Goal: Information Seeking & Learning: Learn about a topic

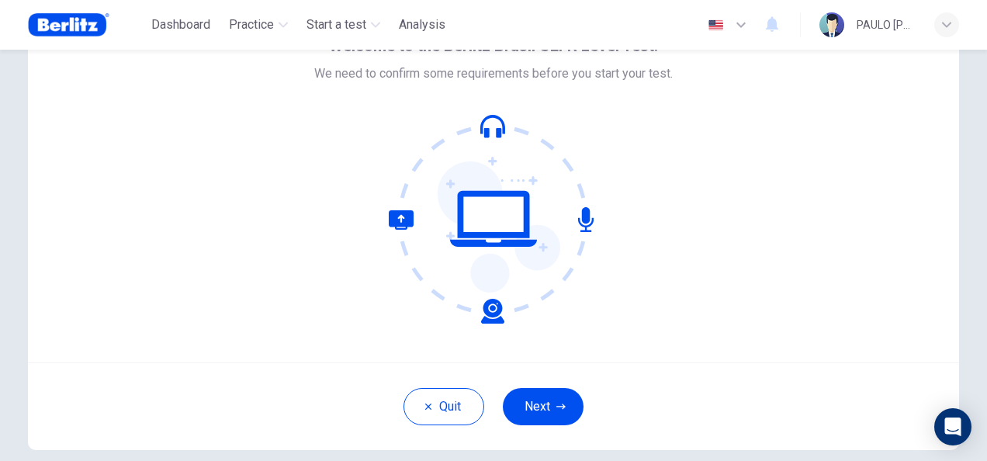
scroll to position [155, 0]
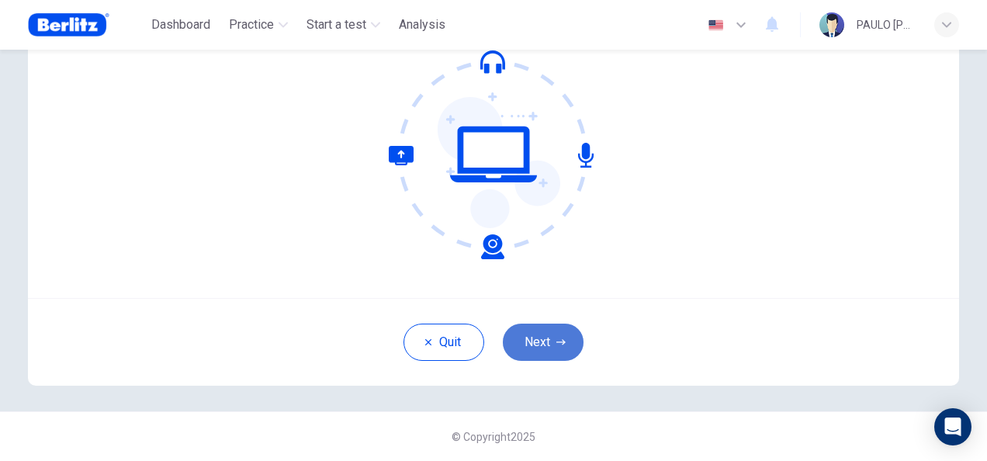
click at [540, 344] on button "Next" at bounding box center [543, 342] width 81 height 37
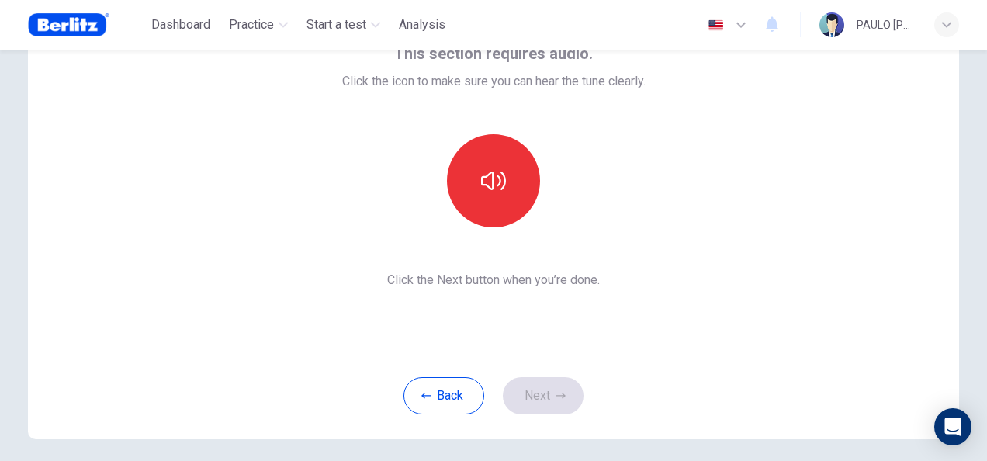
scroll to position [78, 0]
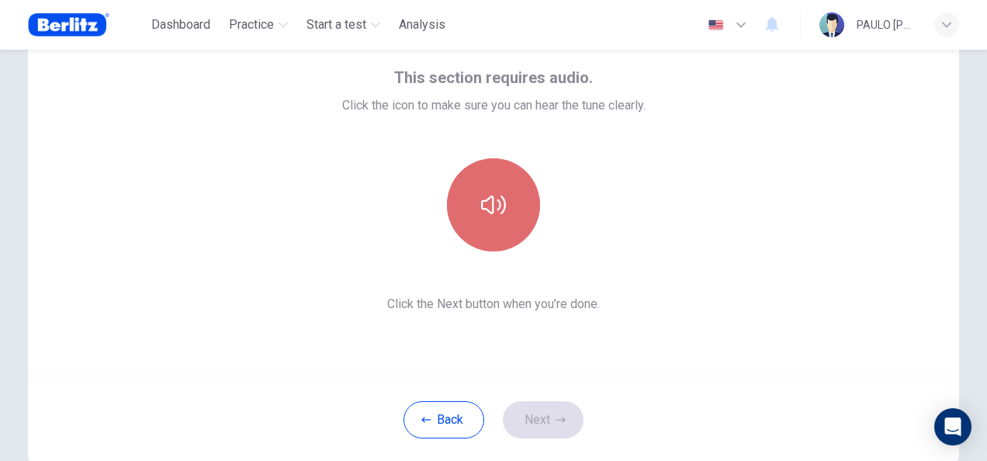
click at [502, 231] on button "button" at bounding box center [493, 204] width 93 height 93
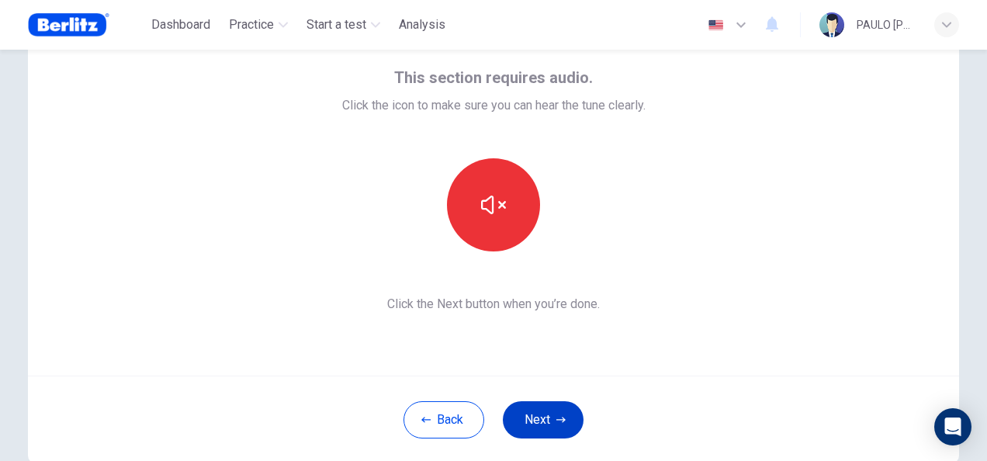
click at [545, 416] on button "Next" at bounding box center [543, 419] width 81 height 37
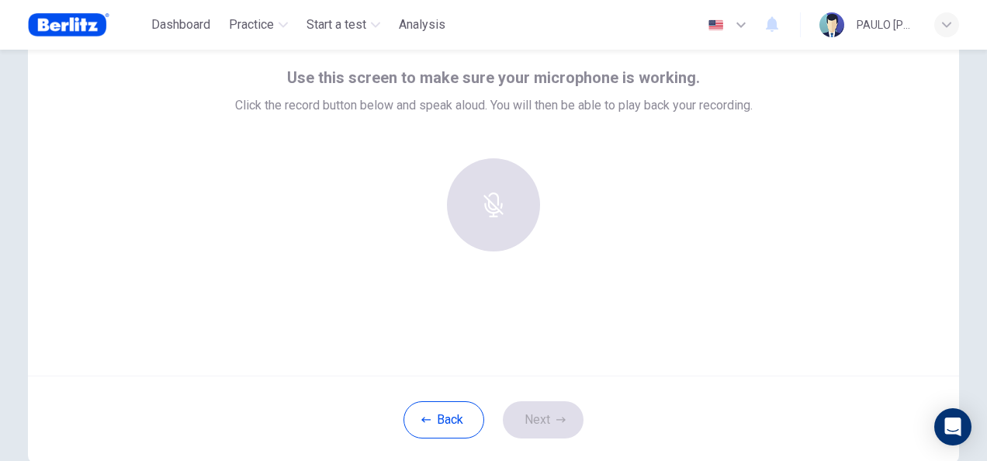
click at [372, 254] on div at bounding box center [493, 211] width 517 height 106
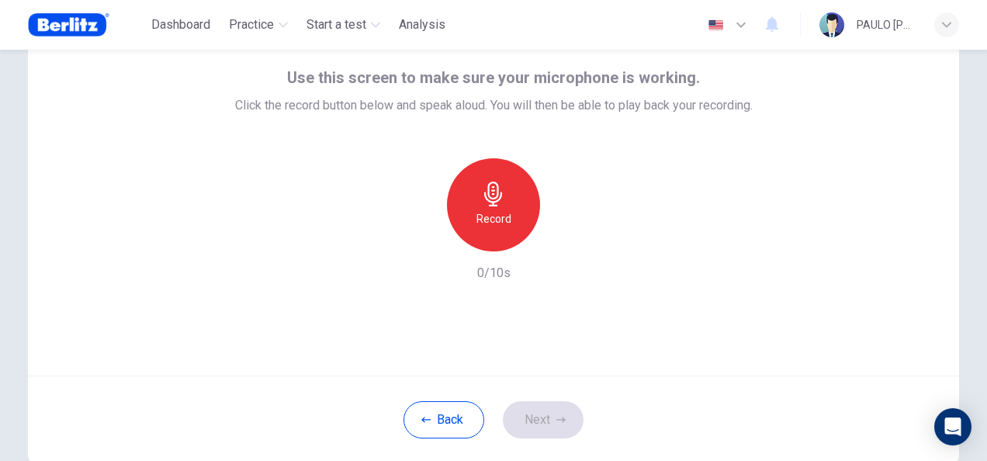
click at [484, 195] on icon "button" at bounding box center [493, 194] width 18 height 25
click at [536, 408] on button "Next" at bounding box center [543, 419] width 81 height 37
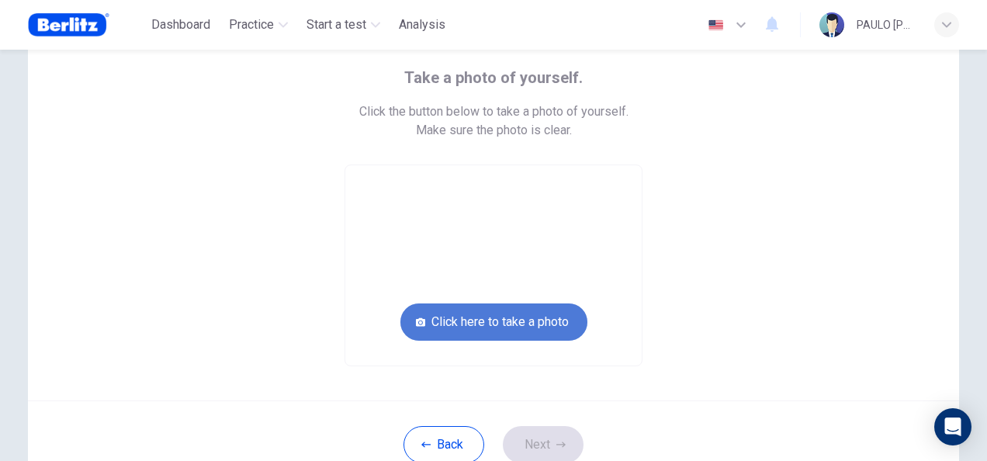
click at [473, 332] on button "Click here to take a photo" at bounding box center [493, 321] width 187 height 37
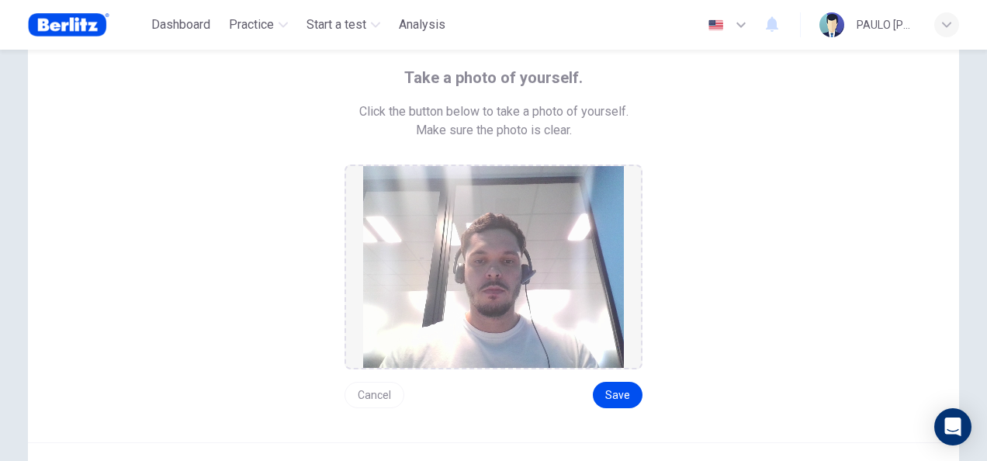
click at [376, 395] on button "Cancel" at bounding box center [374, 395] width 60 height 26
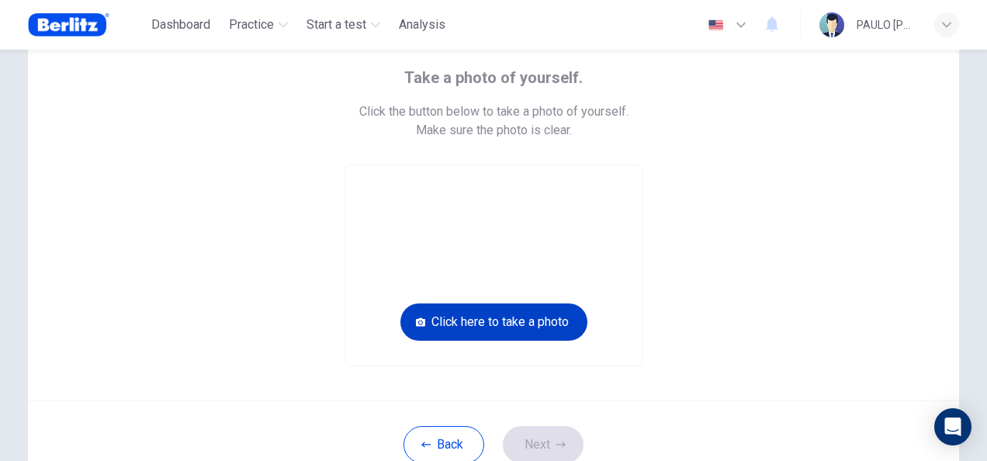
click at [484, 330] on button "Click here to take a photo" at bounding box center [493, 321] width 187 height 37
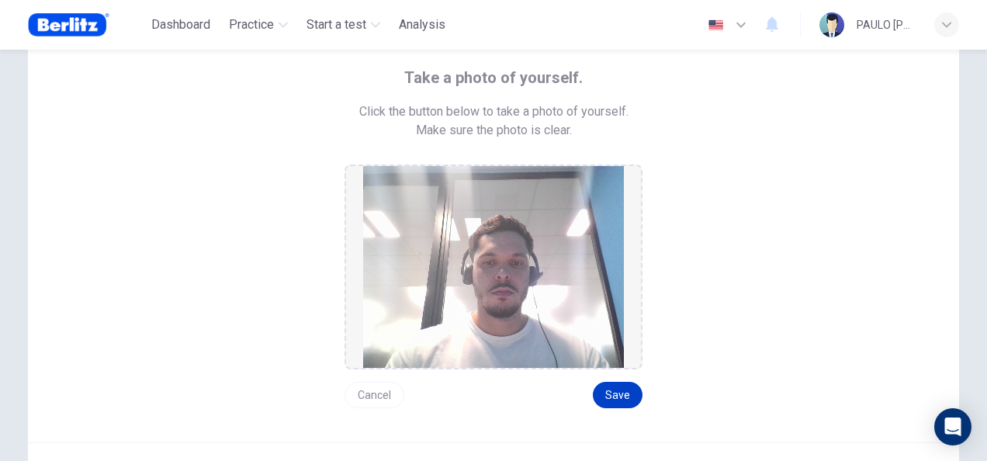
click at [623, 386] on button "Save" at bounding box center [618, 395] width 50 height 26
click at [610, 400] on button "Save" at bounding box center [618, 395] width 50 height 26
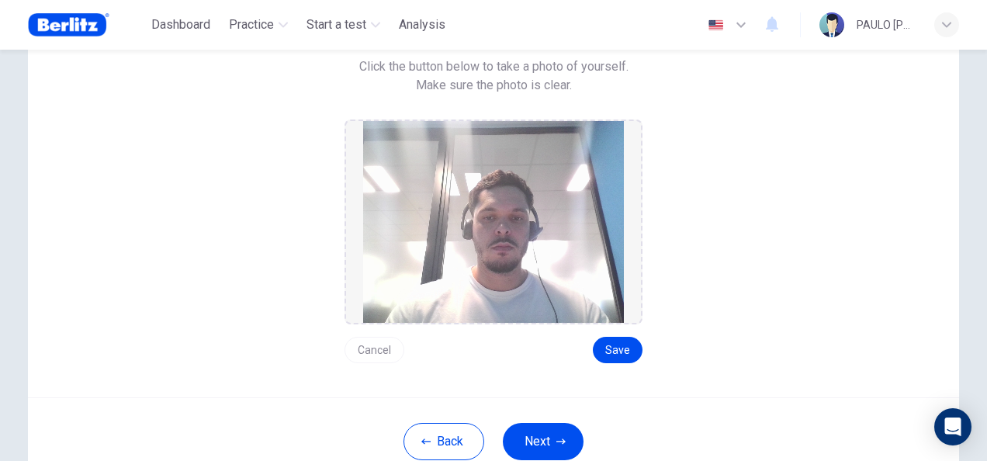
scroll to position [155, 0]
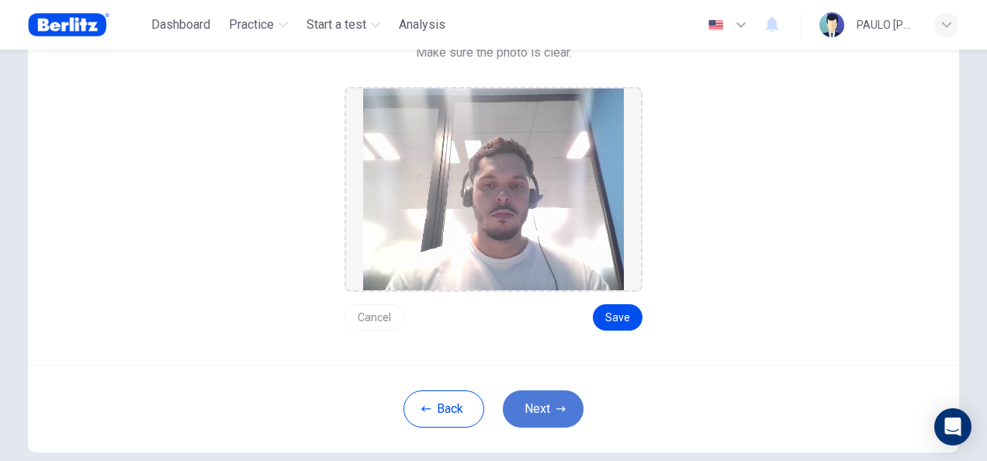
click at [561, 414] on button "Next" at bounding box center [543, 408] width 81 height 37
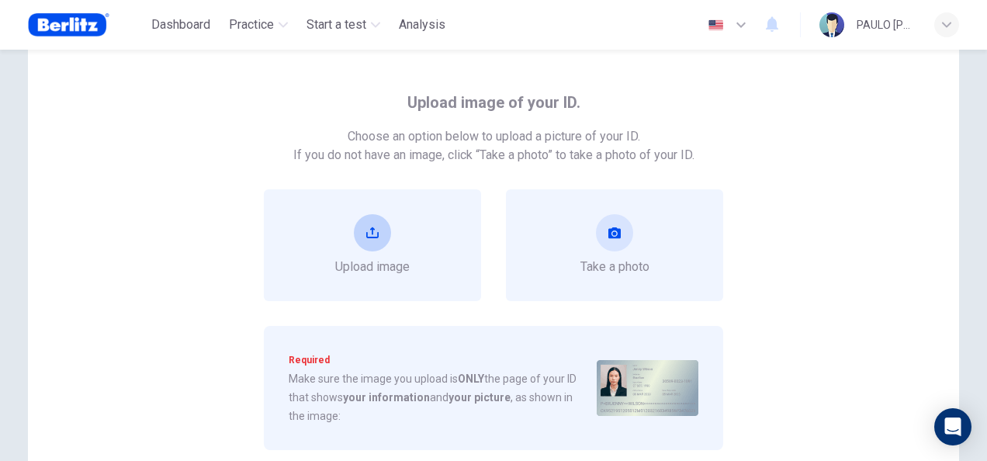
scroll to position [78, 0]
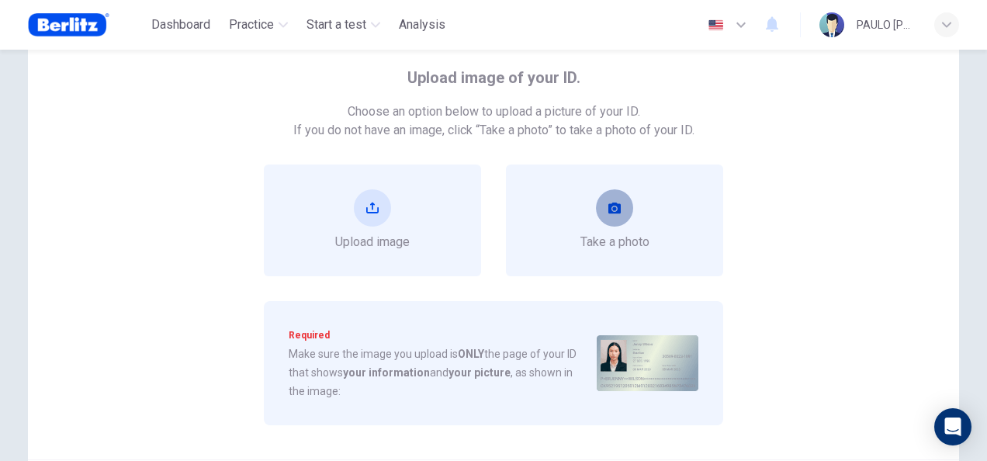
click at [606, 224] on button "take photo" at bounding box center [614, 207] width 37 height 37
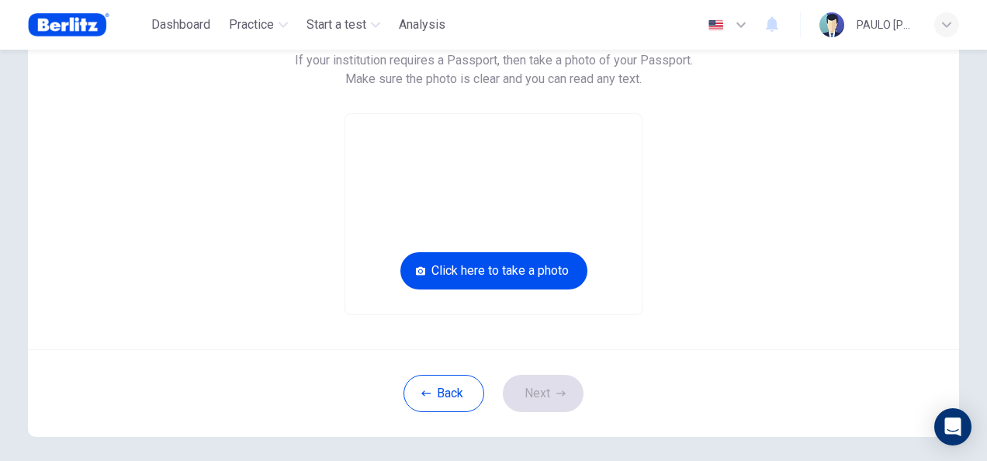
scroll to position [199, 0]
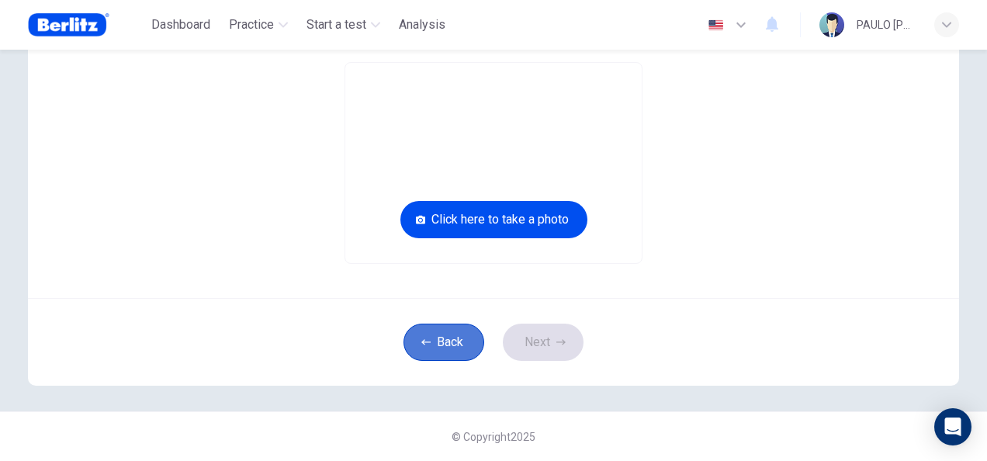
click at [454, 338] on button "Back" at bounding box center [443, 342] width 81 height 37
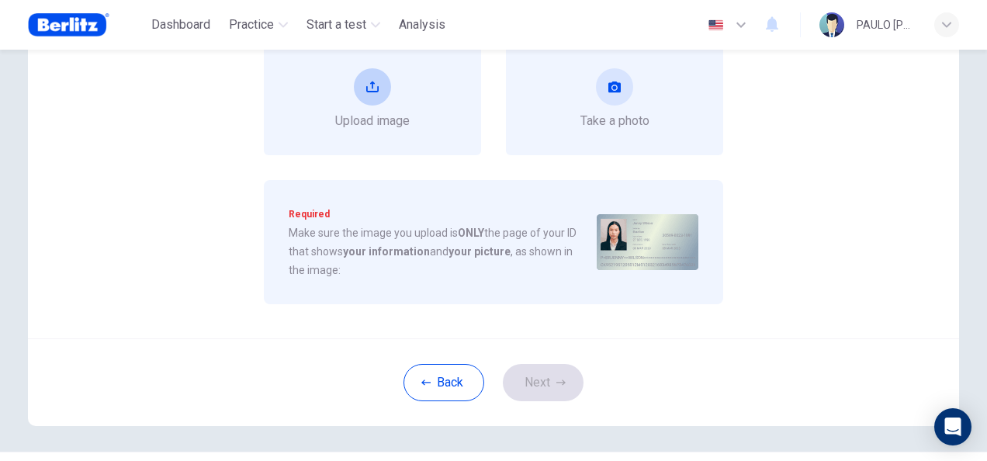
click at [390, 87] on div "Upload image" at bounding box center [372, 99] width 74 height 62
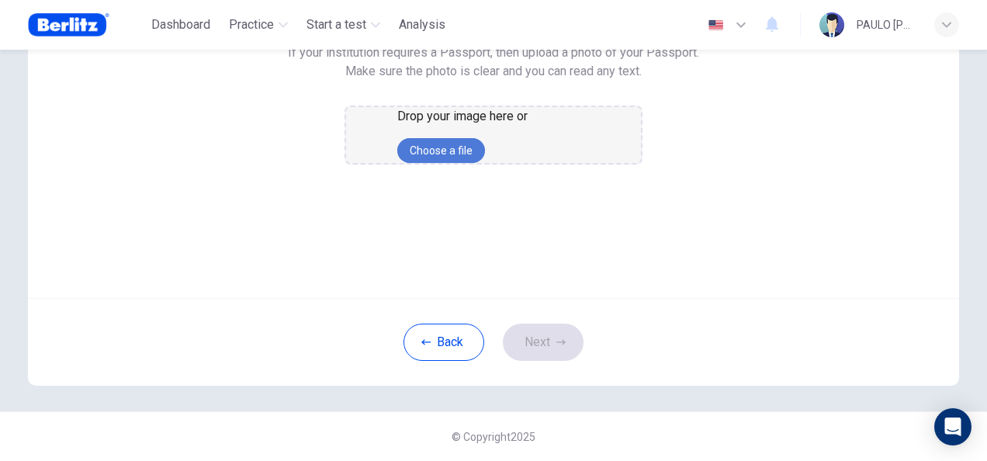
click at [485, 163] on button "Choose a file" at bounding box center [441, 150] width 88 height 25
click at [484, 163] on button "Choose a file" at bounding box center [441, 150] width 88 height 25
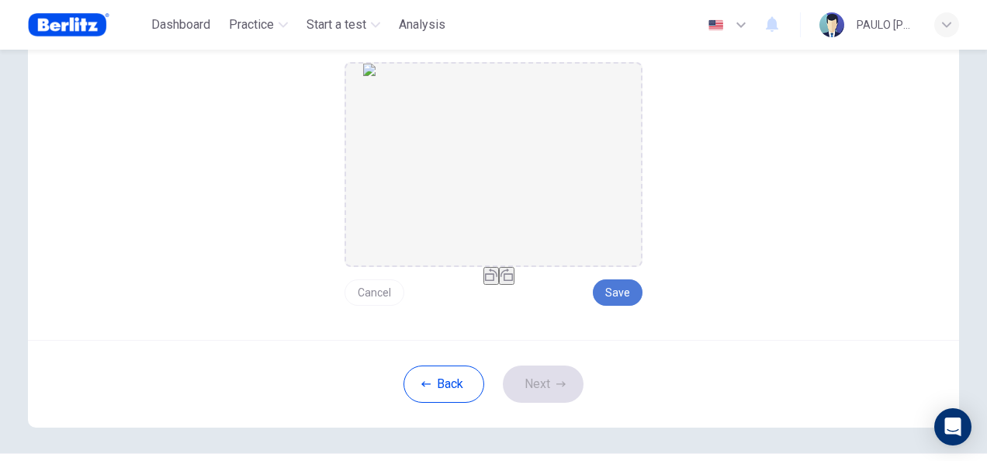
click at [611, 299] on button "Save" at bounding box center [618, 292] width 50 height 26
click at [544, 386] on button "Next" at bounding box center [543, 383] width 81 height 37
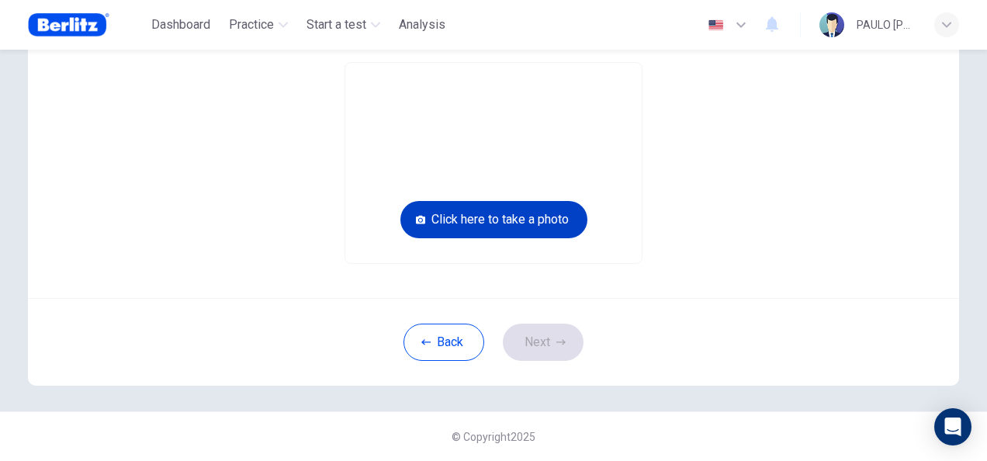
click at [504, 225] on button "Click here to take a photo" at bounding box center [493, 219] width 187 height 37
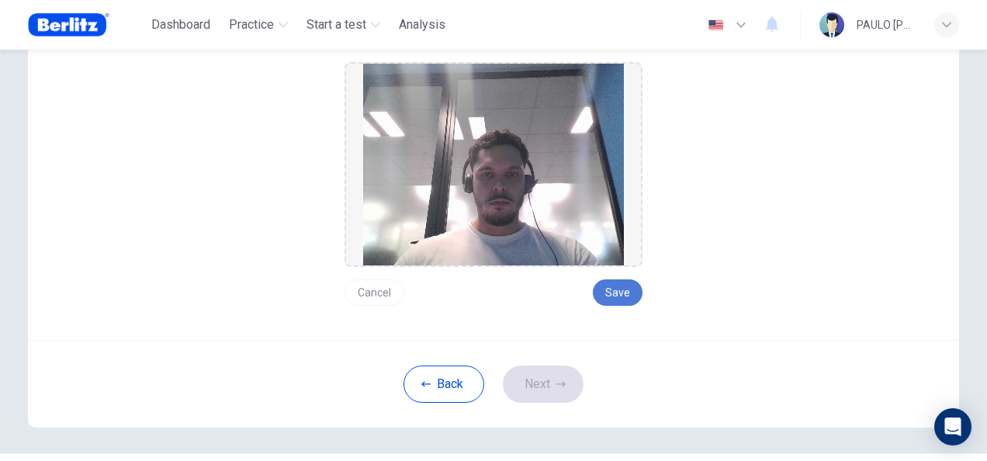
click at [608, 295] on button "Save" at bounding box center [618, 292] width 50 height 26
click at [552, 369] on button "Next" at bounding box center [543, 383] width 81 height 37
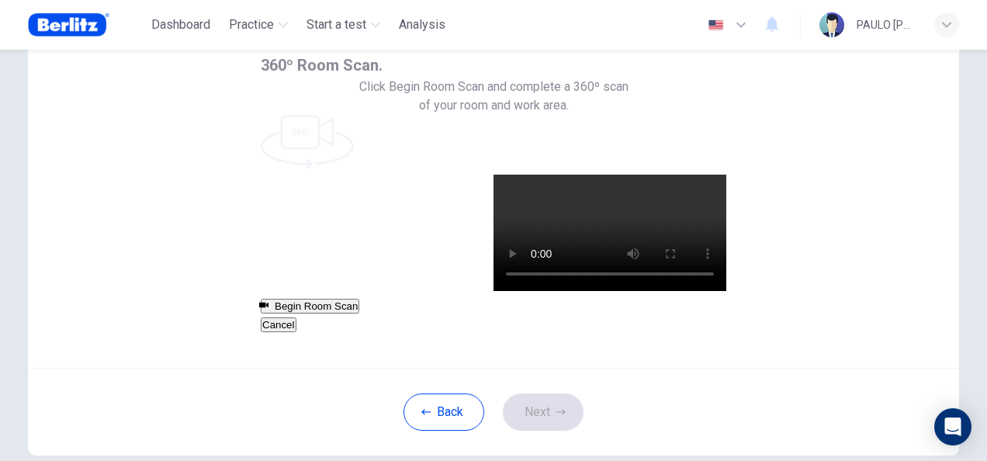
scroll to position [0, 0]
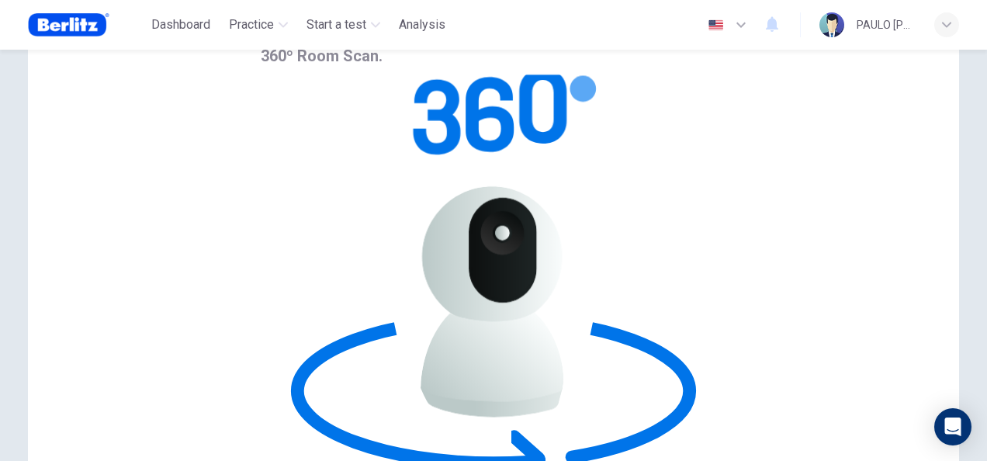
scroll to position [155, 0]
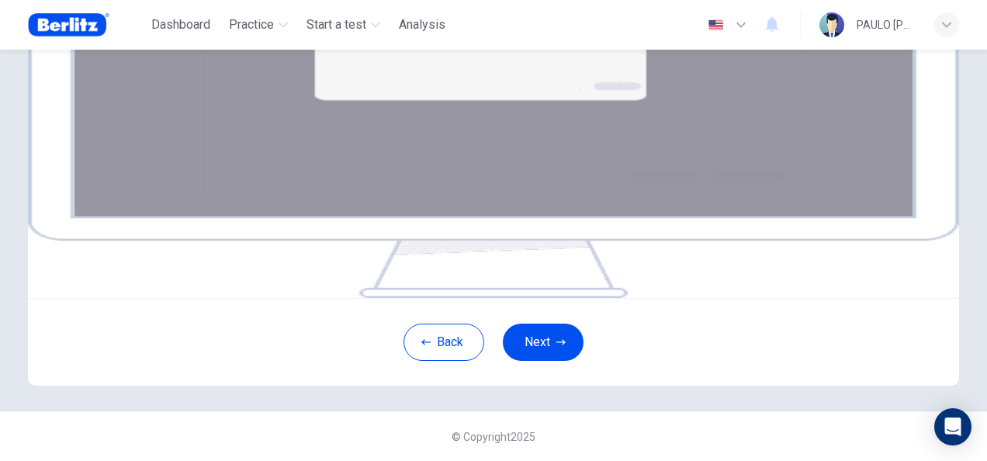
scroll to position [233, 0]
click at [542, 361] on button "Next" at bounding box center [543, 342] width 81 height 37
click at [534, 361] on button "Next" at bounding box center [543, 342] width 81 height 37
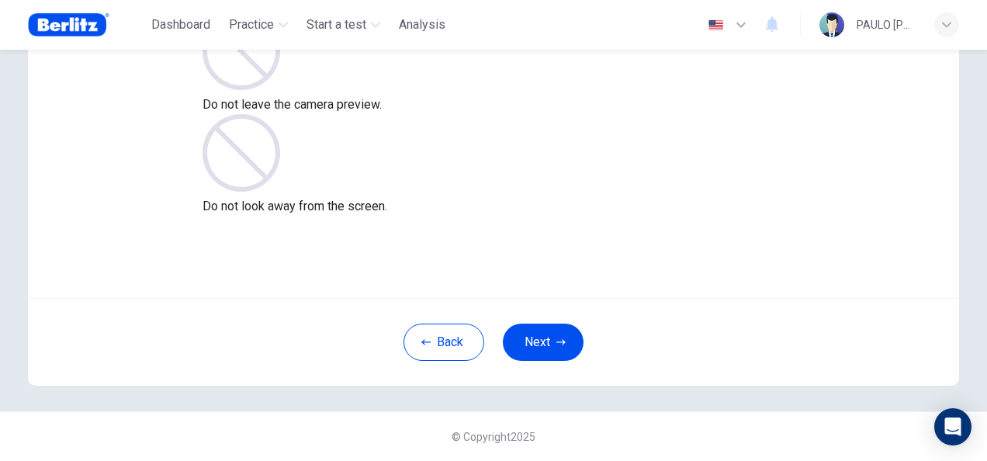
scroll to position [155, 0]
click at [554, 348] on button "Next" at bounding box center [543, 342] width 81 height 37
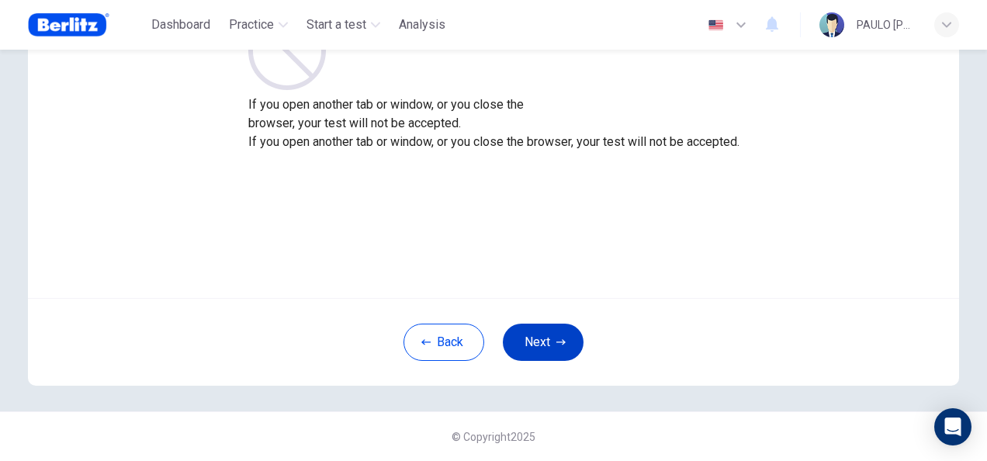
click at [554, 348] on button "Next" at bounding box center [543, 342] width 81 height 37
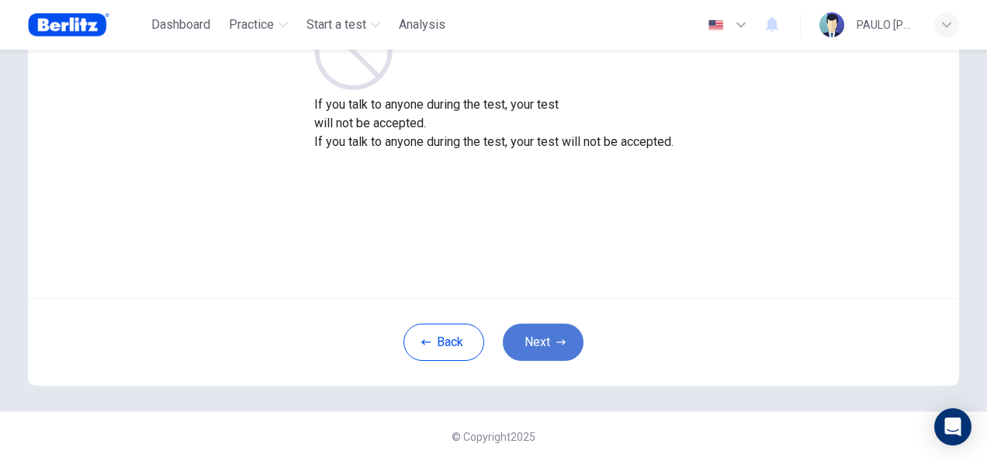
click at [554, 348] on button "Next" at bounding box center [543, 342] width 81 height 37
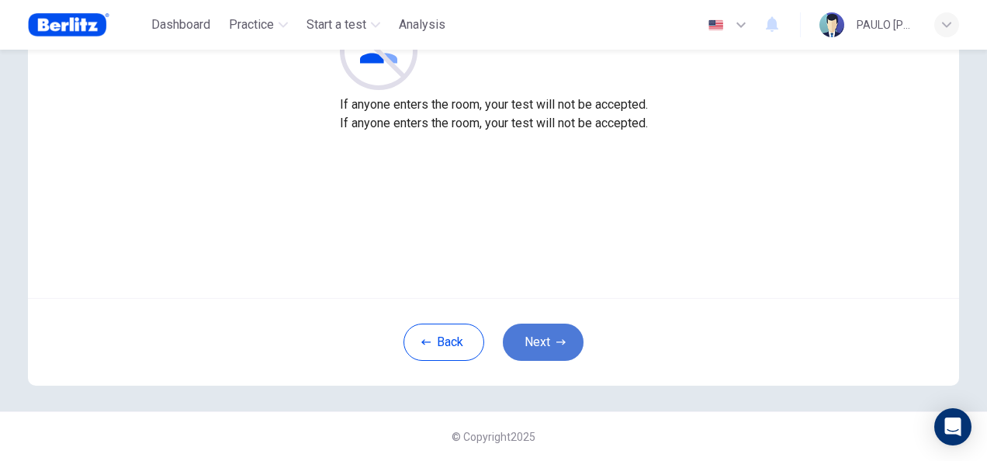
click at [554, 348] on button "Next" at bounding box center [543, 342] width 81 height 37
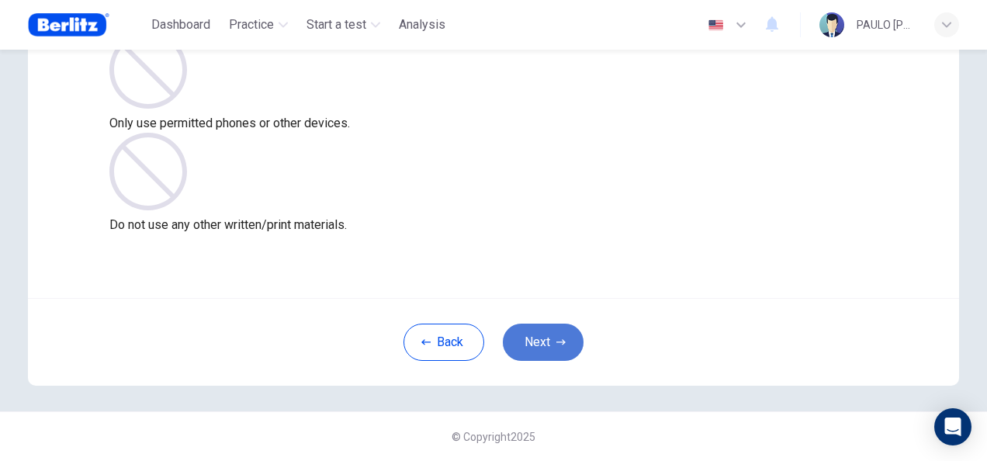
click at [554, 348] on button "Next" at bounding box center [543, 342] width 81 height 37
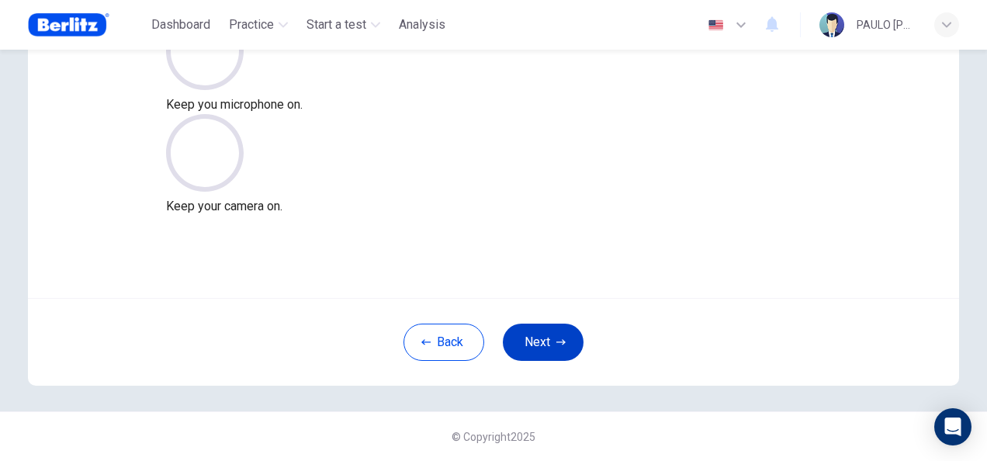
click at [554, 348] on button "Next" at bounding box center [543, 342] width 81 height 37
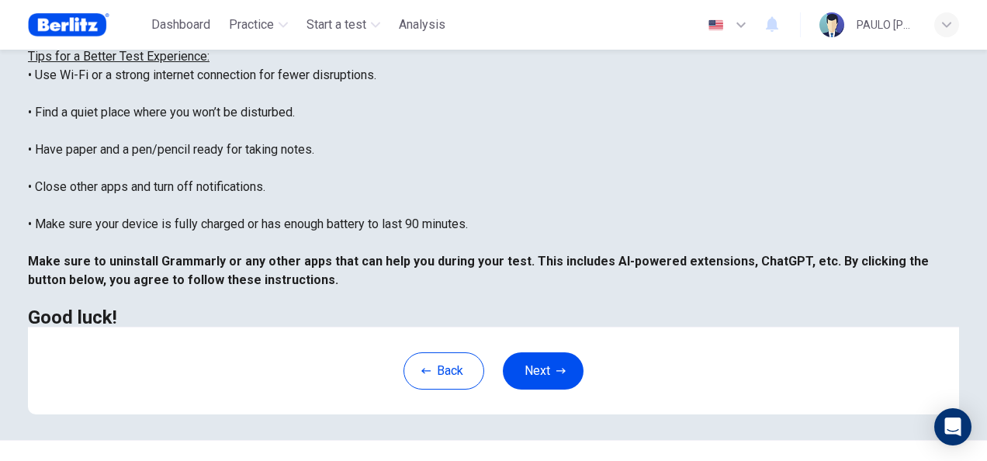
scroll to position [352, 0]
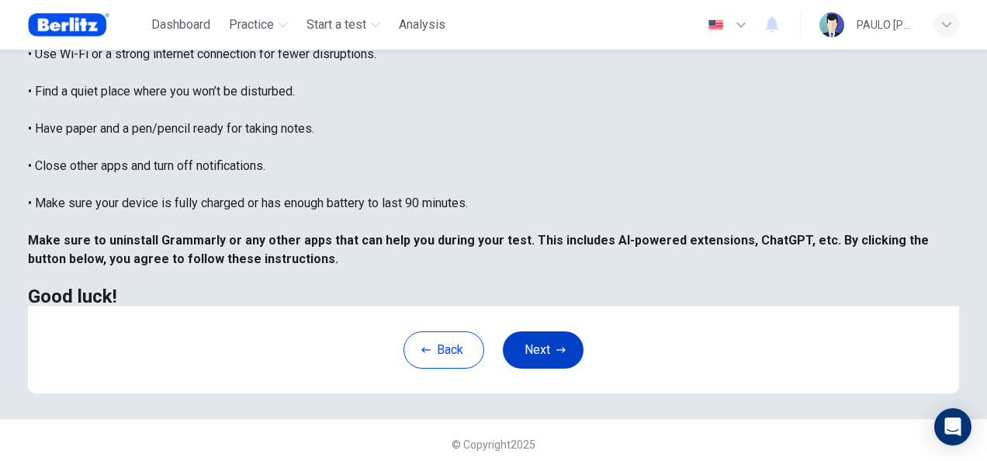
click at [554, 337] on button "Next" at bounding box center [543, 349] width 81 height 37
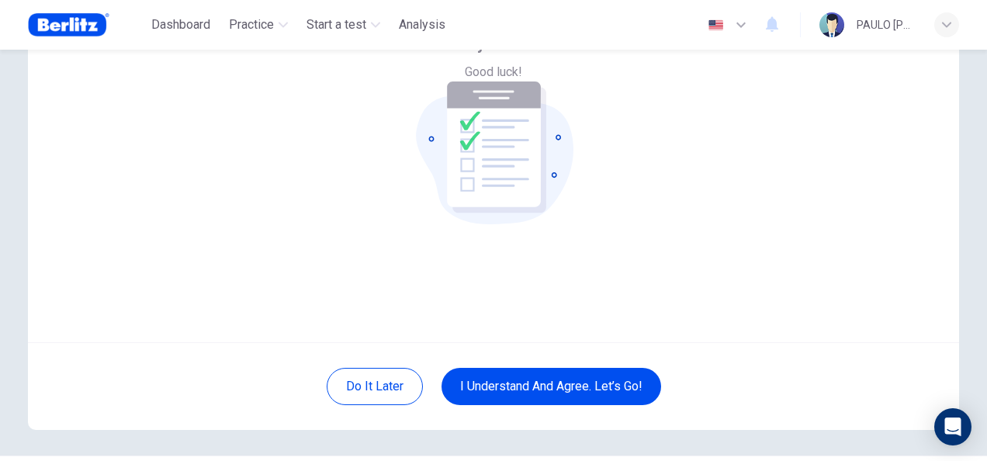
scroll to position [155, 0]
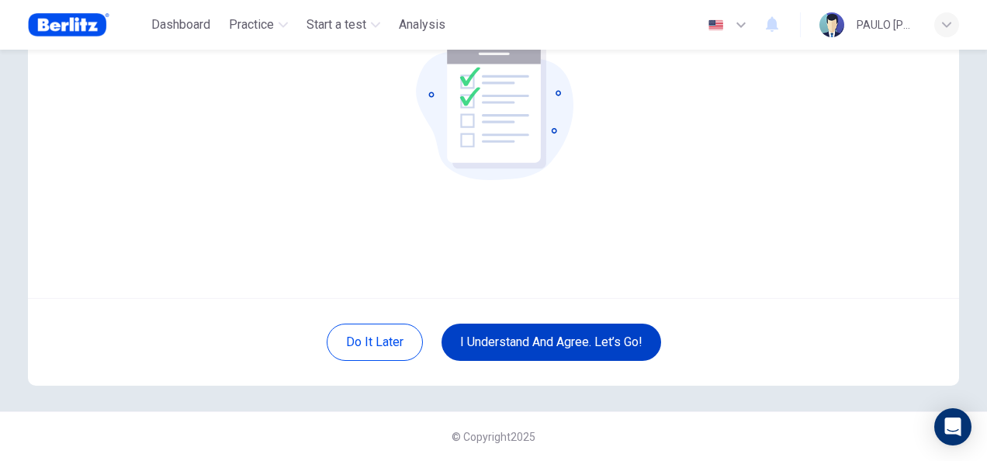
click at [558, 330] on button "I understand and agree. Let’s go!" at bounding box center [551, 342] width 220 height 37
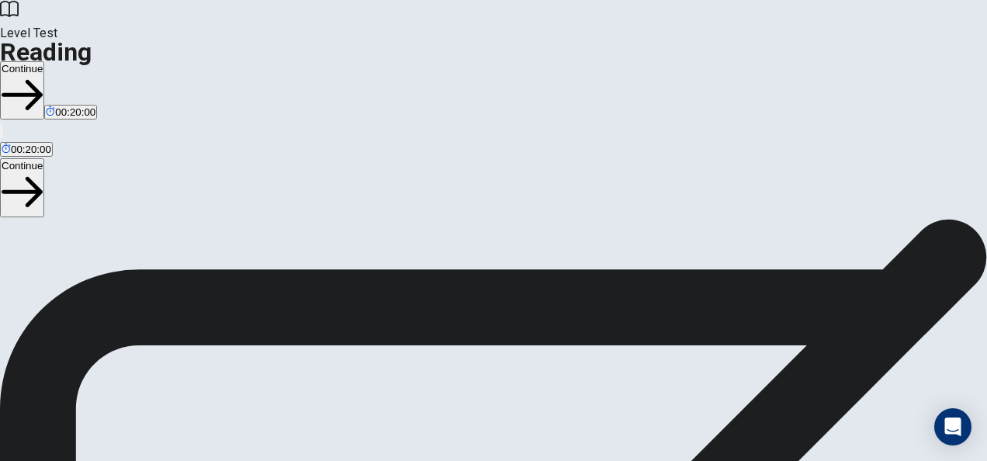
scroll to position [290, 0]
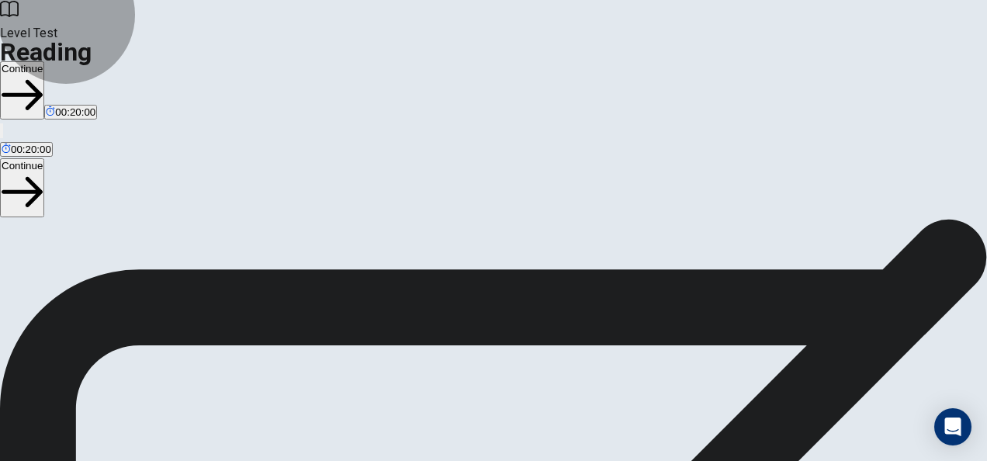
click at [44, 158] on button "Continue" at bounding box center [22, 187] width 44 height 58
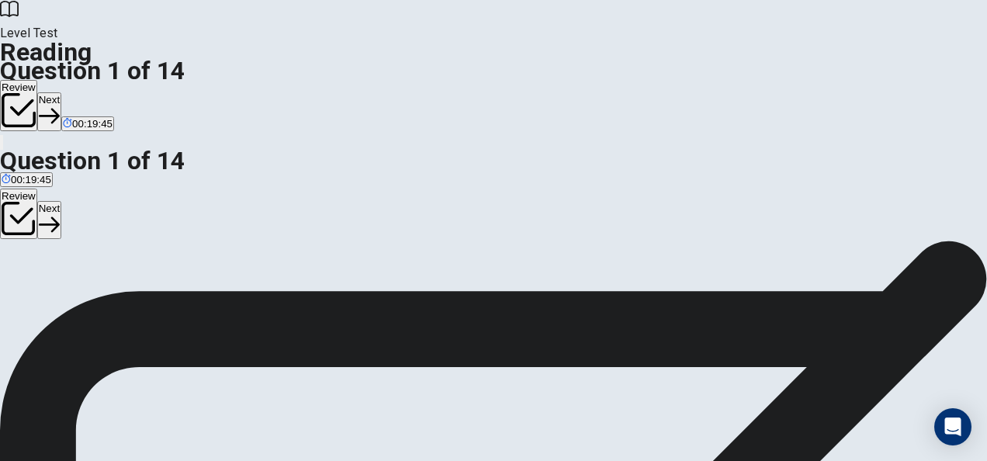
scroll to position [78, 0]
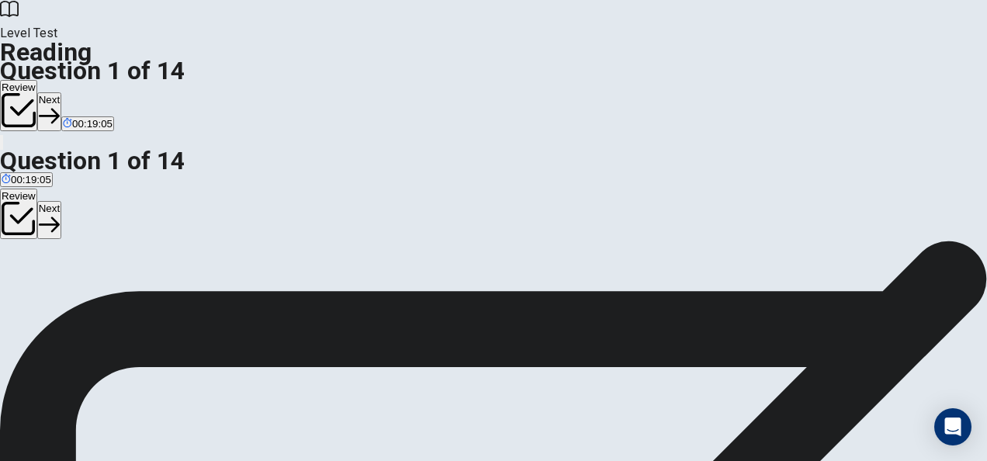
click at [61, 201] on button "Next" at bounding box center [49, 220] width 24 height 38
click at [87, 201] on button "Next" at bounding box center [75, 220] width 24 height 38
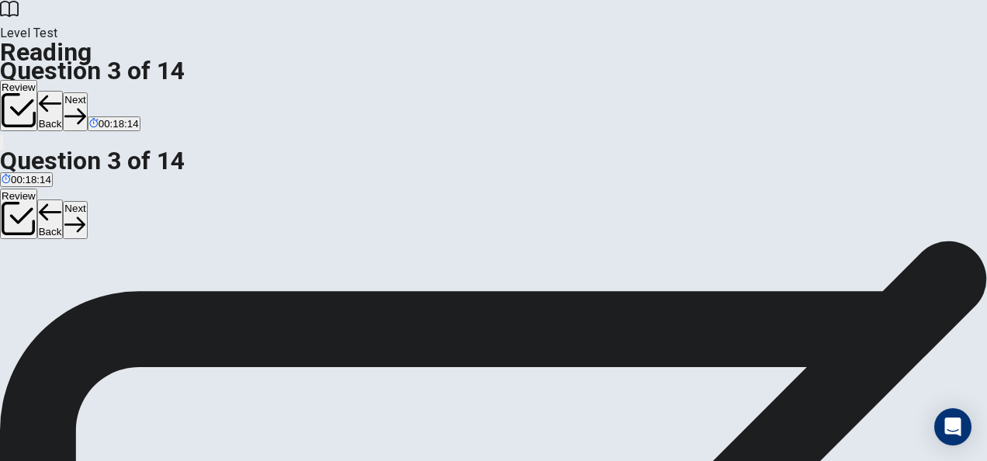
scroll to position [78, 0]
click at [87, 201] on button "Next" at bounding box center [75, 220] width 24 height 38
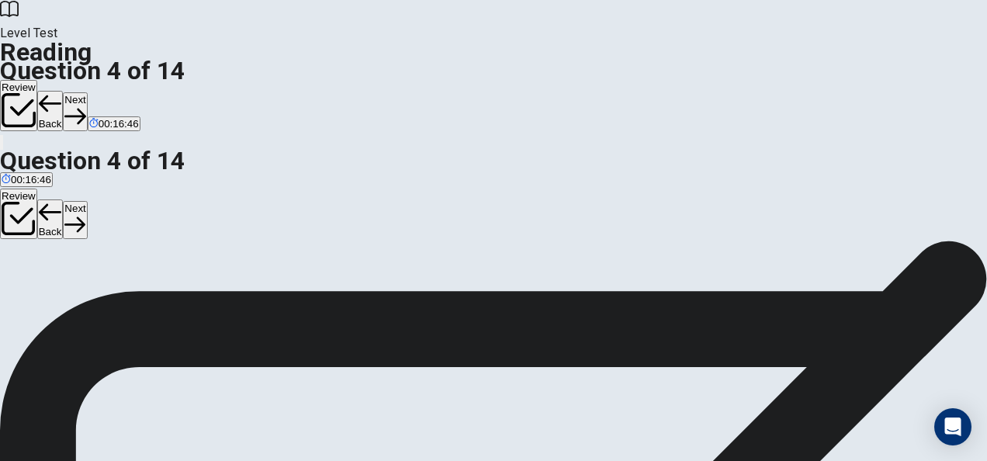
click at [87, 201] on button "Next" at bounding box center [75, 220] width 24 height 38
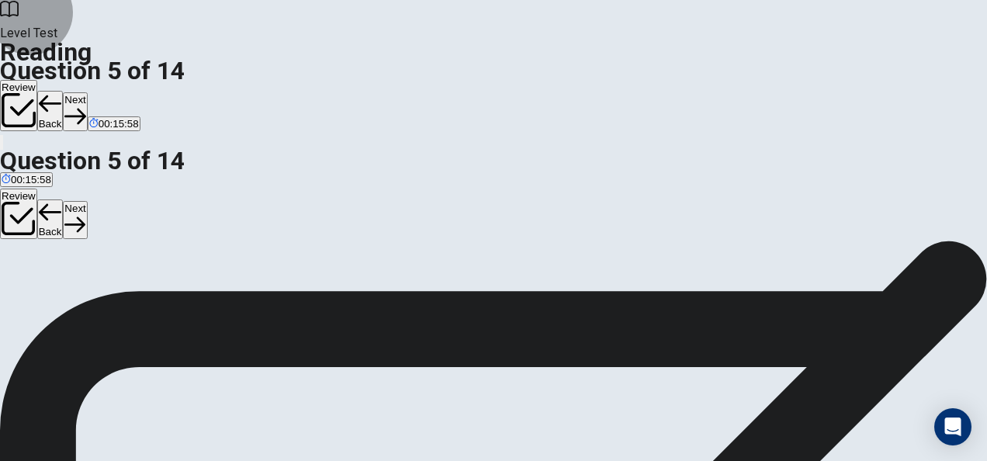
click at [87, 201] on button "Next" at bounding box center [75, 220] width 24 height 38
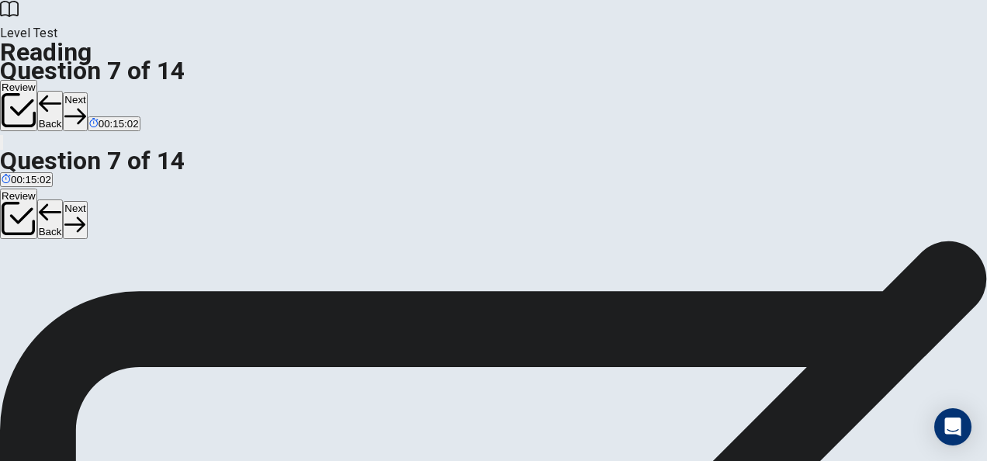
scroll to position [100, 0]
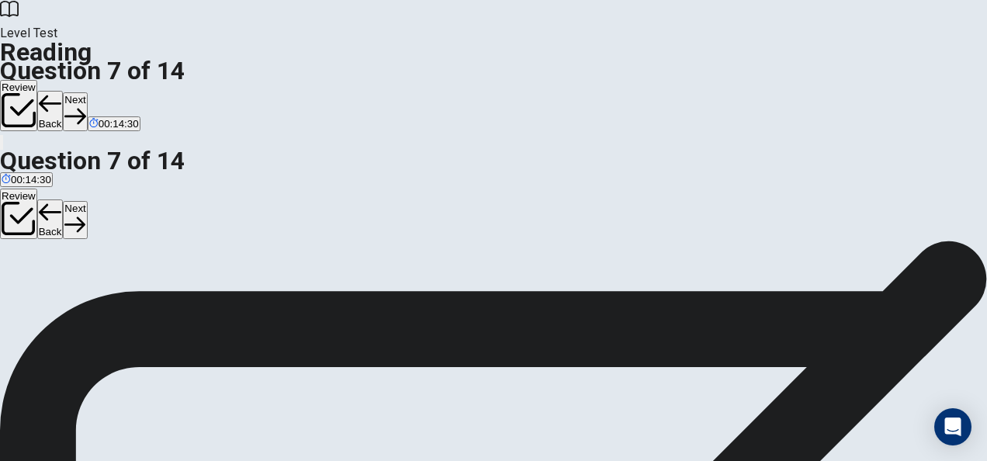
click at [87, 201] on button "Next" at bounding box center [75, 220] width 24 height 38
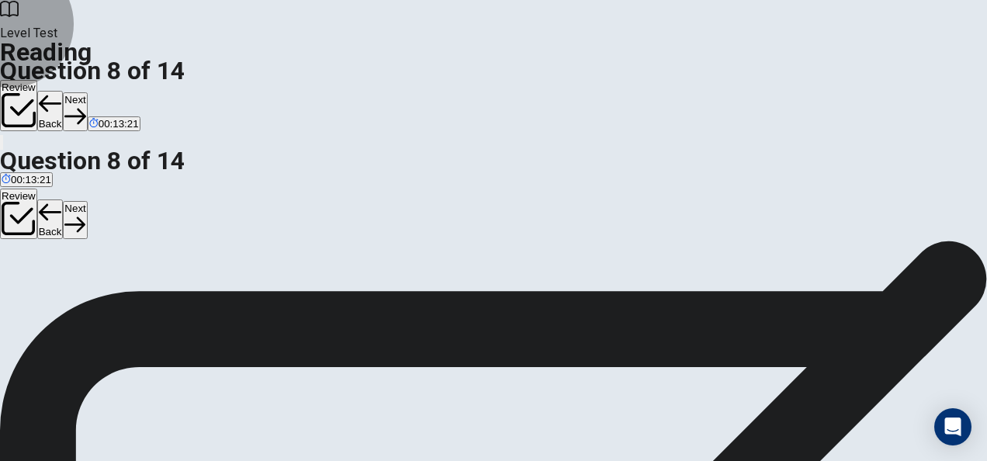
click at [87, 201] on button "Next" at bounding box center [75, 220] width 24 height 38
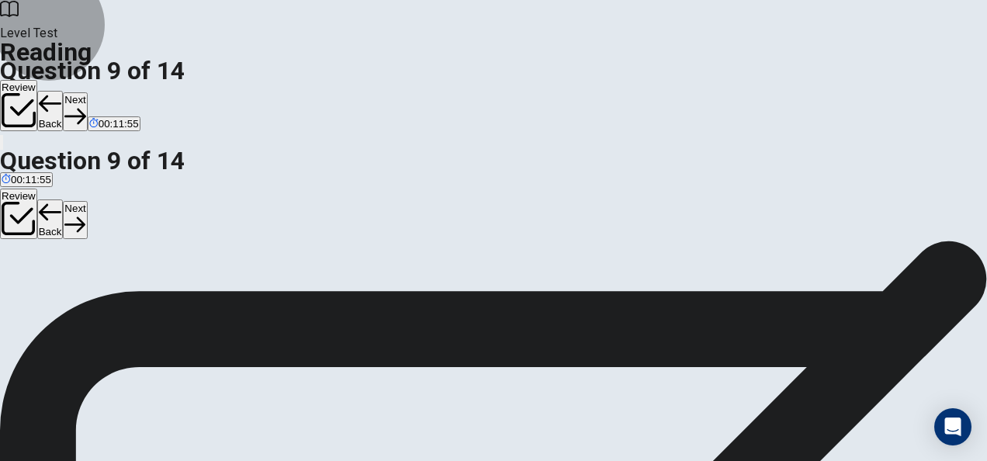
click at [87, 201] on button "Next" at bounding box center [75, 220] width 24 height 38
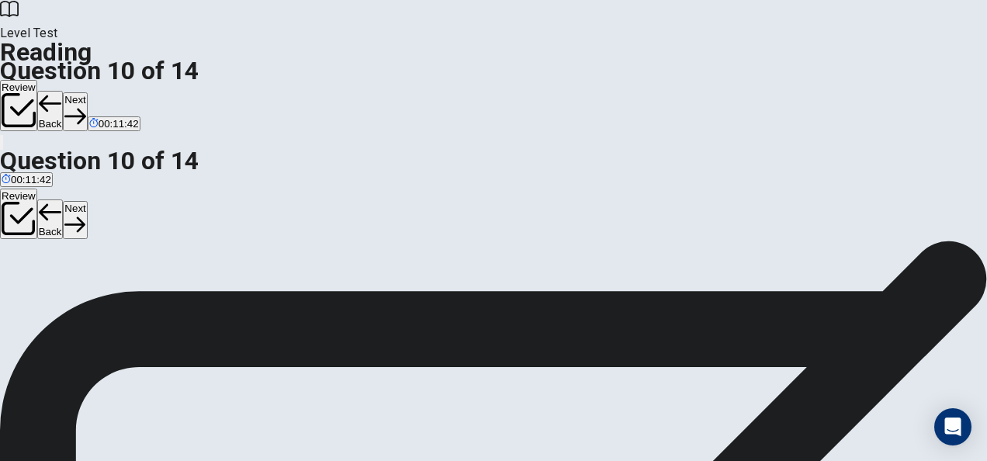
scroll to position [100, 0]
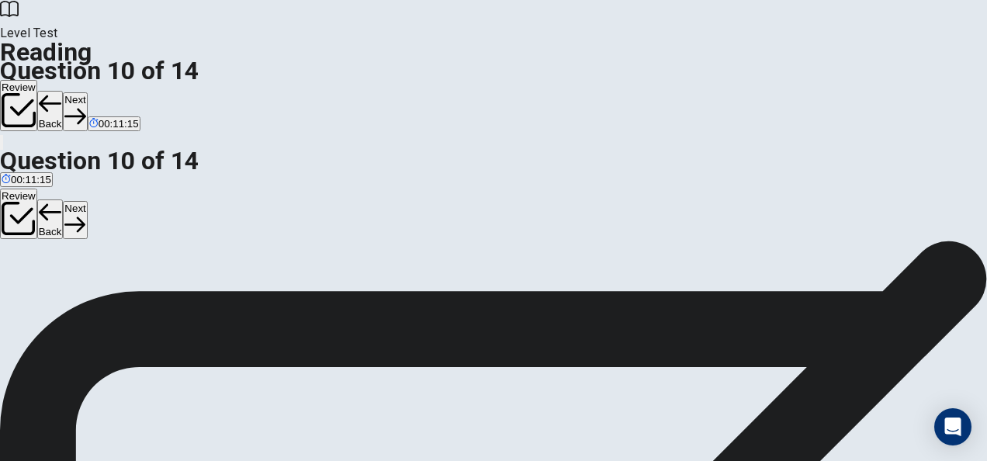
click at [87, 201] on button "Next" at bounding box center [75, 220] width 24 height 38
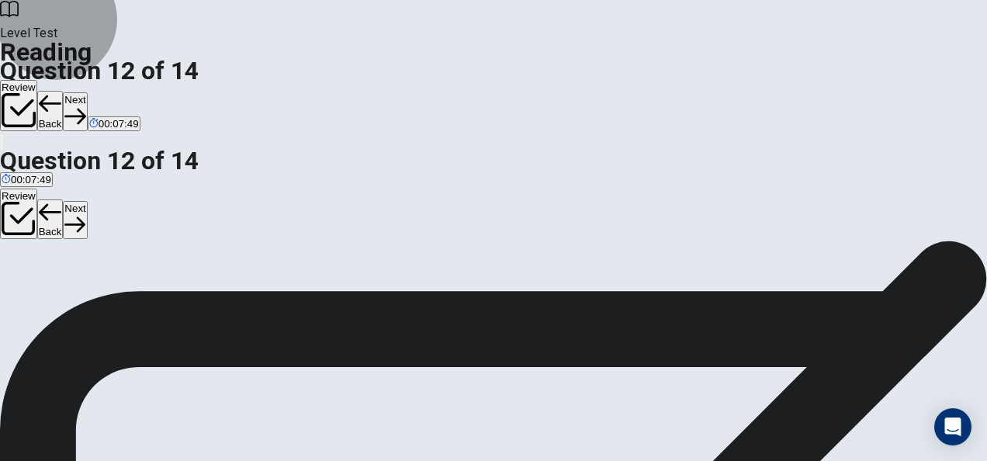
click at [87, 201] on button "Next" at bounding box center [75, 220] width 24 height 38
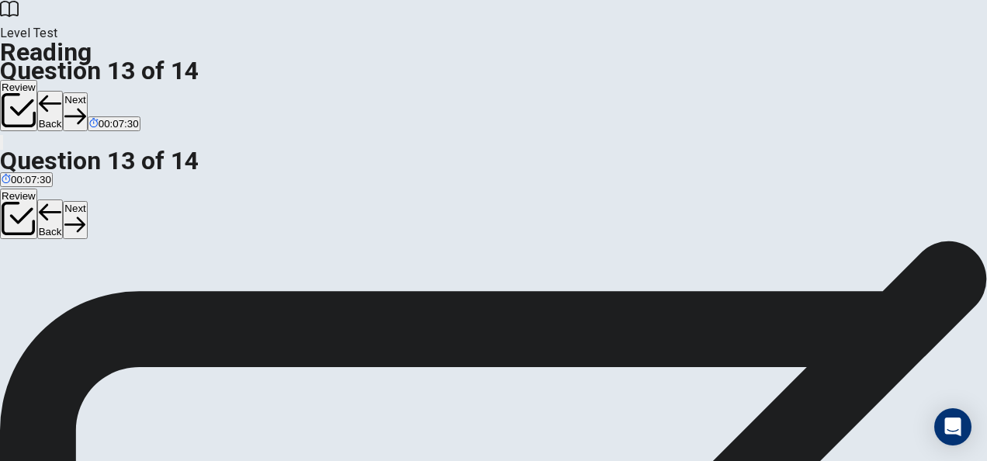
click at [87, 201] on button "Next" at bounding box center [75, 220] width 24 height 38
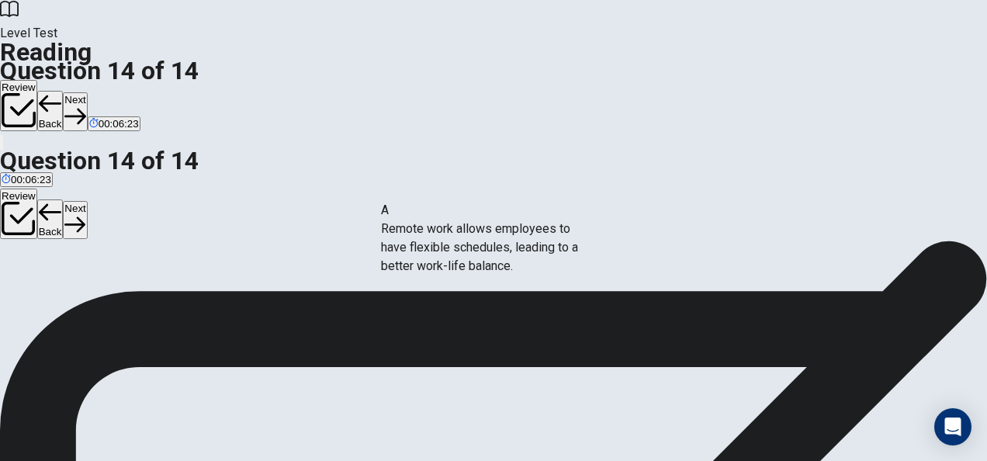
drag, startPoint x: 85, startPoint y: 267, endPoint x: 416, endPoint y: 259, distance: 330.6
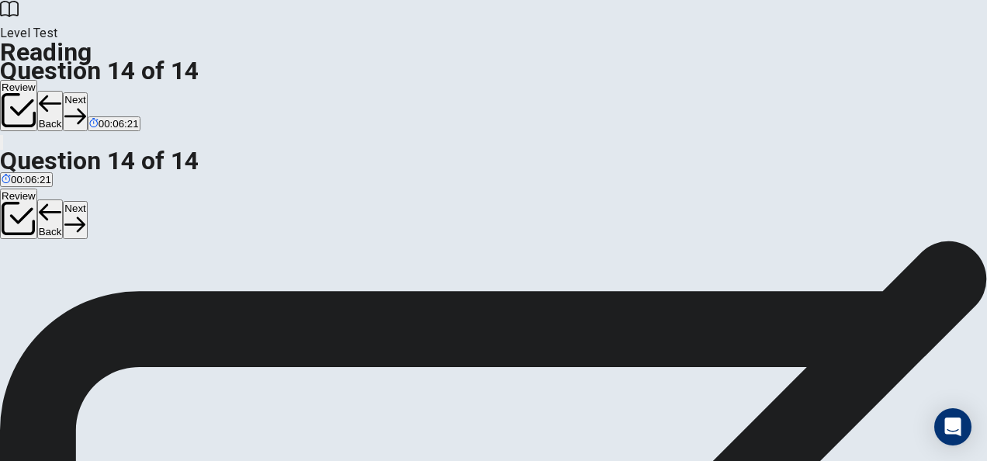
scroll to position [78, 0]
drag, startPoint x: 169, startPoint y: 282, endPoint x: 548, endPoint y: 348, distance: 384.9
drag, startPoint x: 140, startPoint y: 320, endPoint x: 403, endPoint y: 351, distance: 264.8
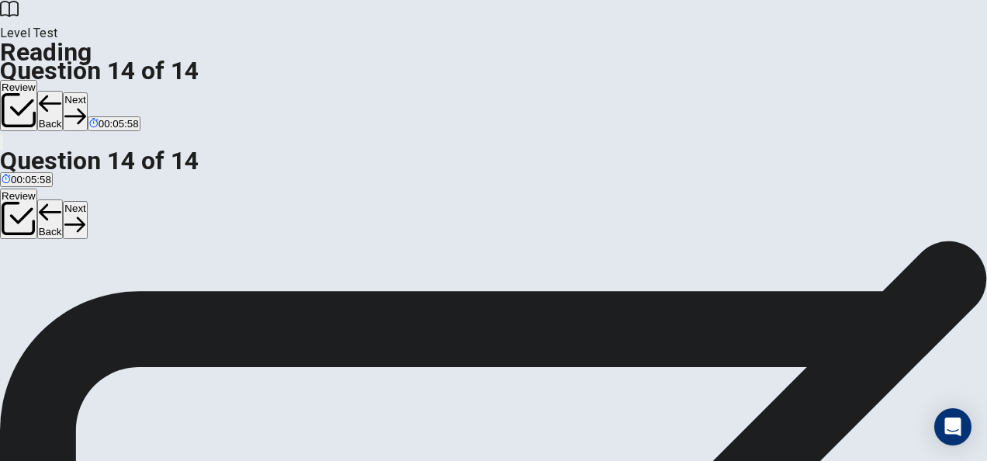
click at [87, 201] on button "Next" at bounding box center [75, 220] width 24 height 38
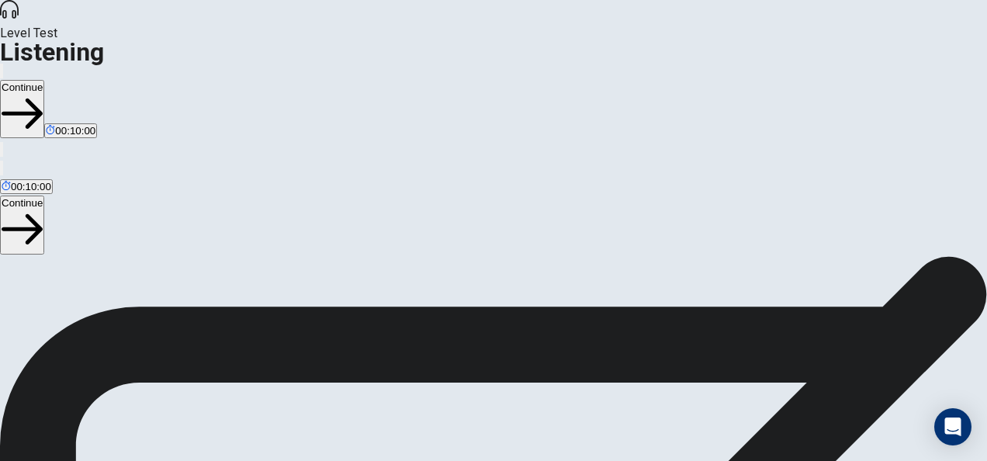
scroll to position [369, 0]
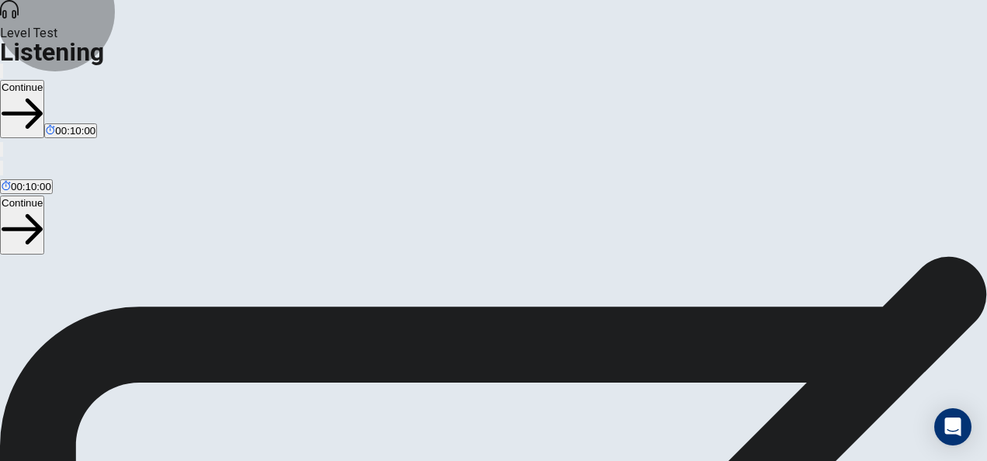
click at [44, 196] on button "Continue" at bounding box center [22, 225] width 44 height 58
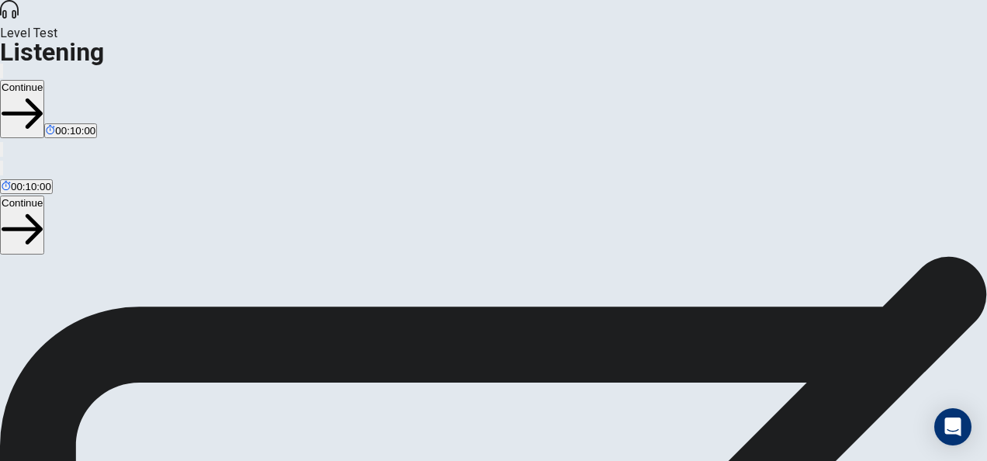
scroll to position [155, 0]
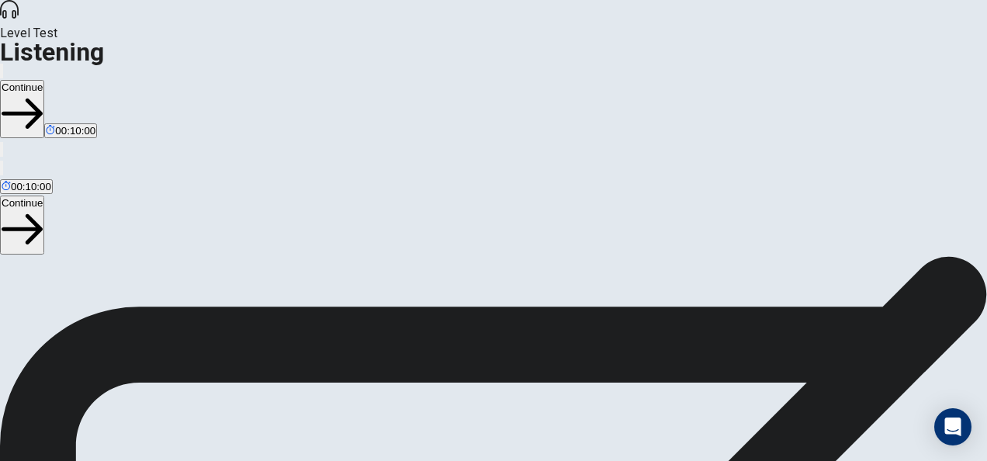
click at [44, 196] on button "Continue" at bounding box center [22, 225] width 44 height 58
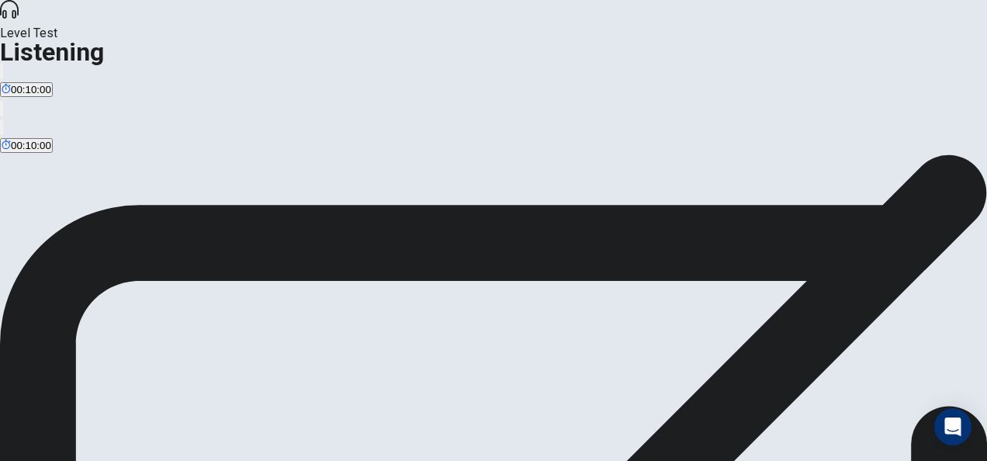
scroll to position [2, 0]
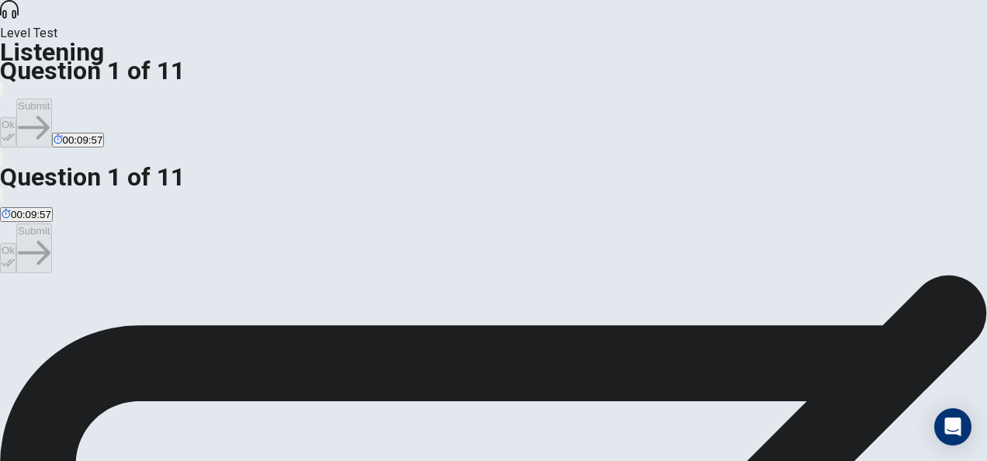
scroll to position [78, 0]
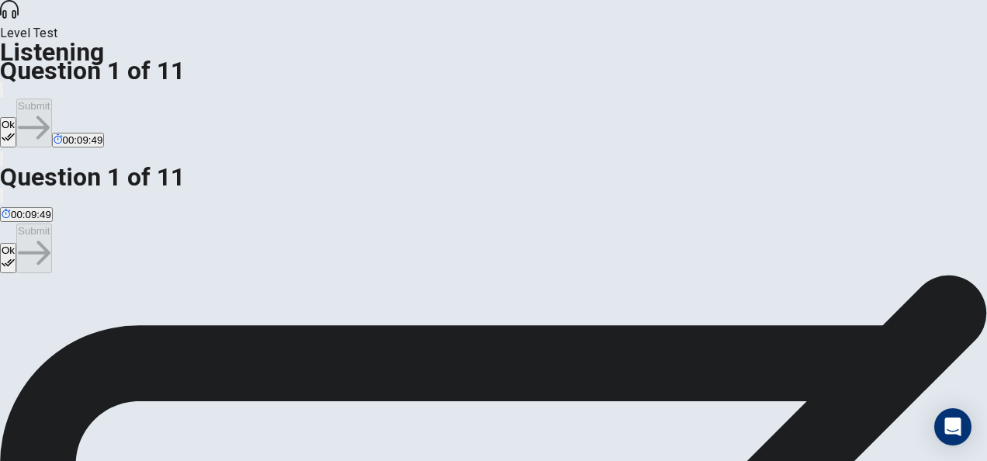
click at [16, 243] on button "Ok" at bounding box center [8, 258] width 16 height 30
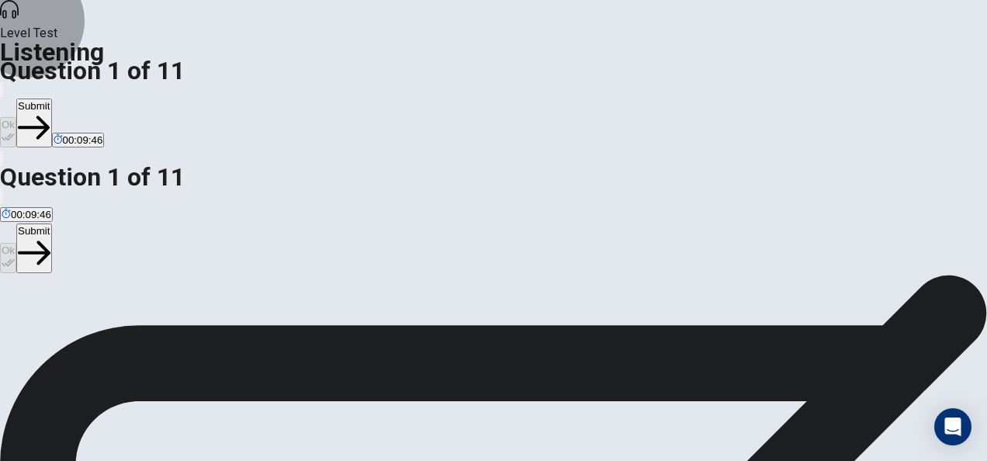
click at [51, 223] on button "Submit" at bounding box center [33, 247] width 35 height 49
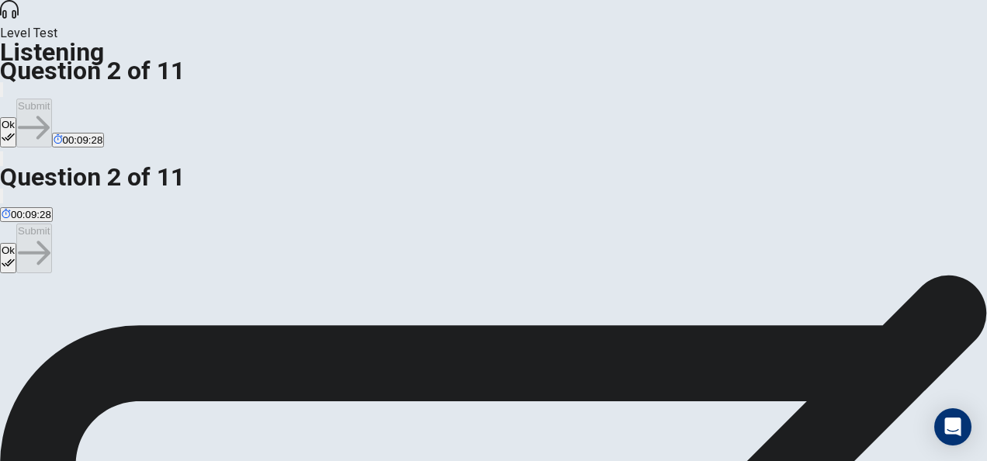
scroll to position [0, 0]
click at [16, 243] on button "Ok" at bounding box center [8, 258] width 16 height 30
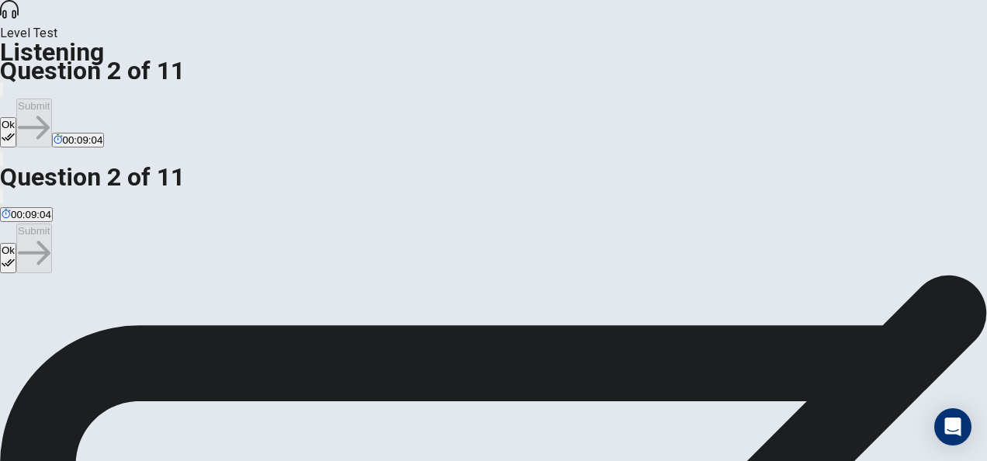
click at [16, 243] on button "Ok" at bounding box center [8, 258] width 16 height 30
click at [51, 223] on button "Submit" at bounding box center [33, 247] width 35 height 49
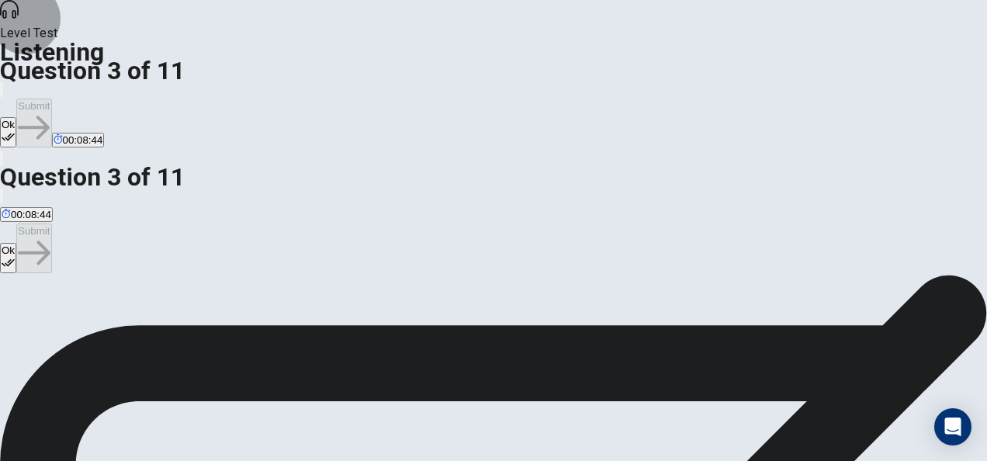
click at [16, 243] on button "Ok" at bounding box center [8, 258] width 16 height 30
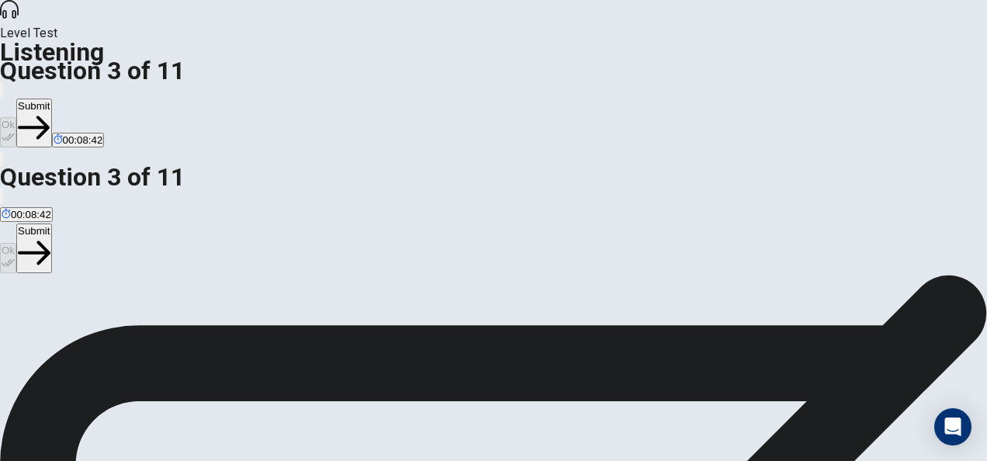
click at [51, 223] on button "Submit" at bounding box center [33, 247] width 35 height 49
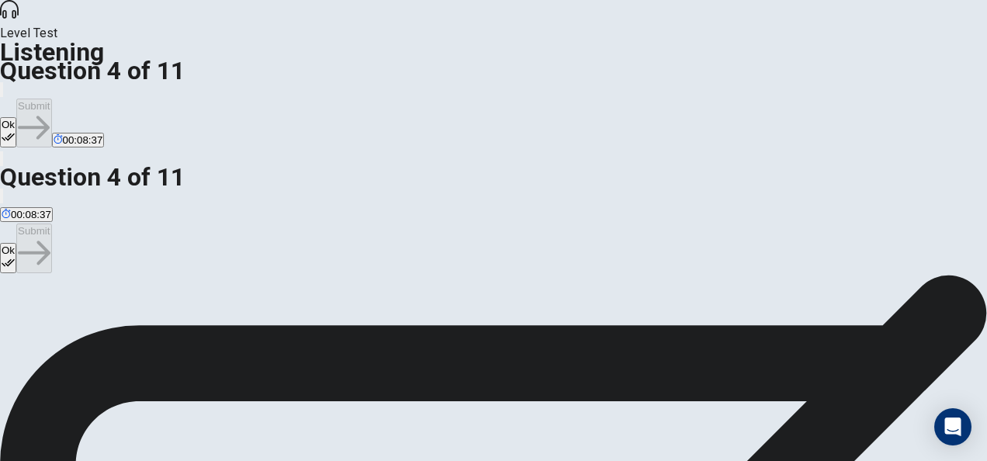
click at [73, 223] on div "Ok Submit" at bounding box center [493, 248] width 987 height 50
click at [16, 243] on button "Ok" at bounding box center [8, 258] width 16 height 30
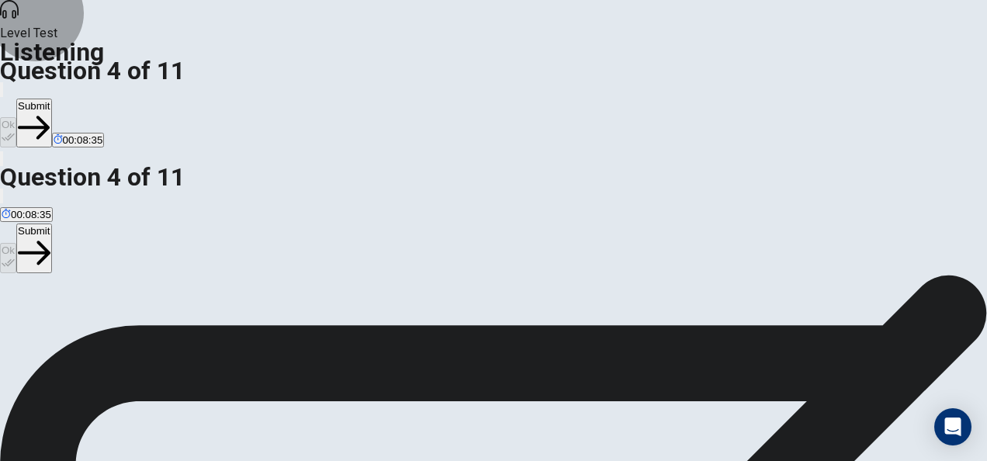
click at [51, 223] on button "Submit" at bounding box center [33, 247] width 35 height 49
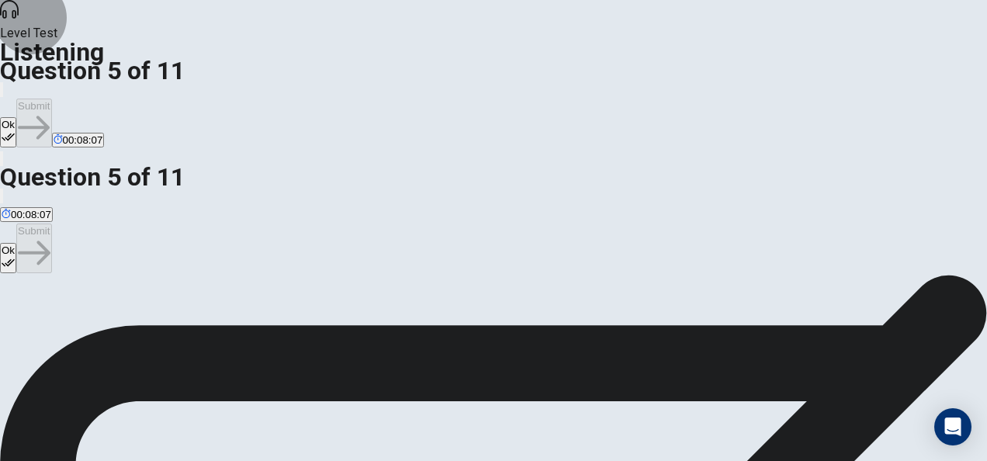
click at [16, 243] on button "Ok" at bounding box center [8, 258] width 16 height 30
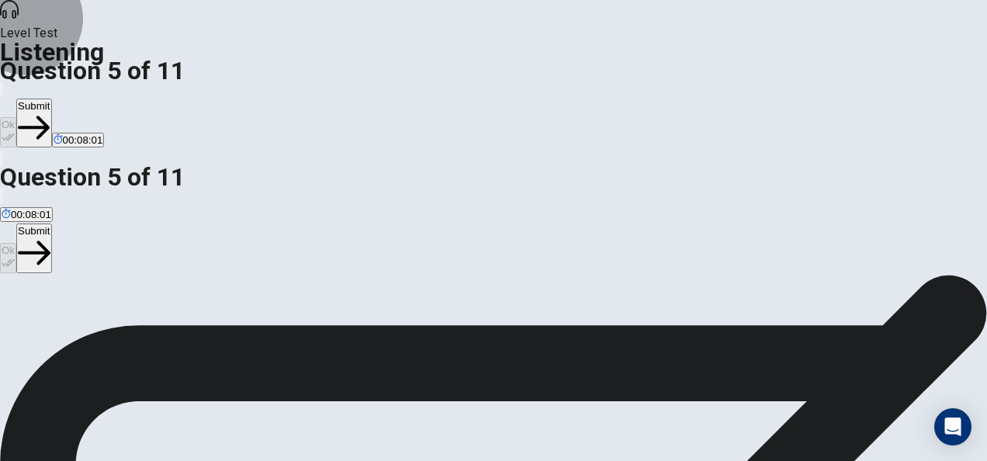
click at [51, 223] on button "Submit" at bounding box center [33, 247] width 35 height 49
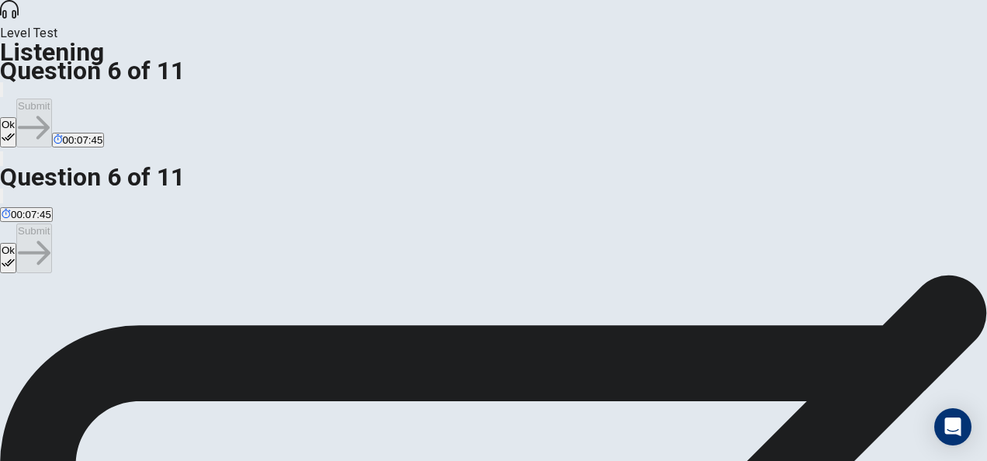
click at [16, 243] on button "Ok" at bounding box center [8, 258] width 16 height 30
click at [51, 223] on button "Submit" at bounding box center [33, 247] width 35 height 49
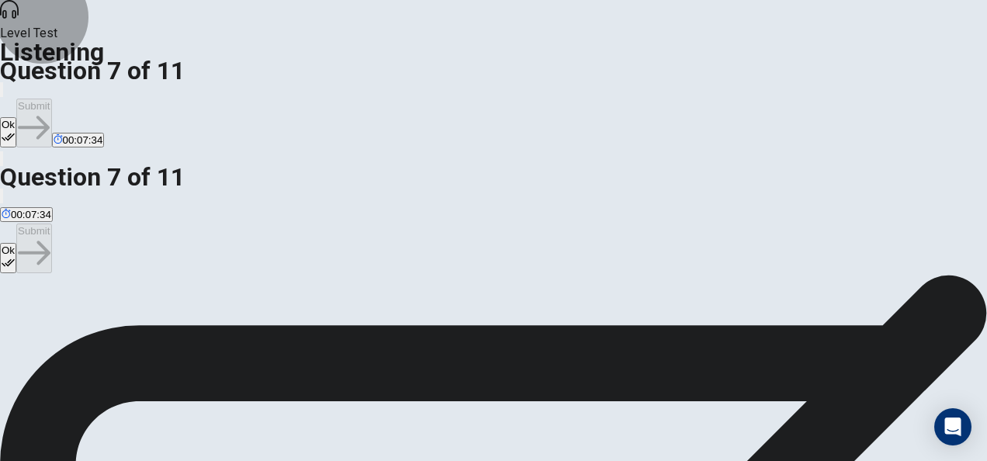
click at [16, 243] on button "Ok" at bounding box center [8, 258] width 16 height 30
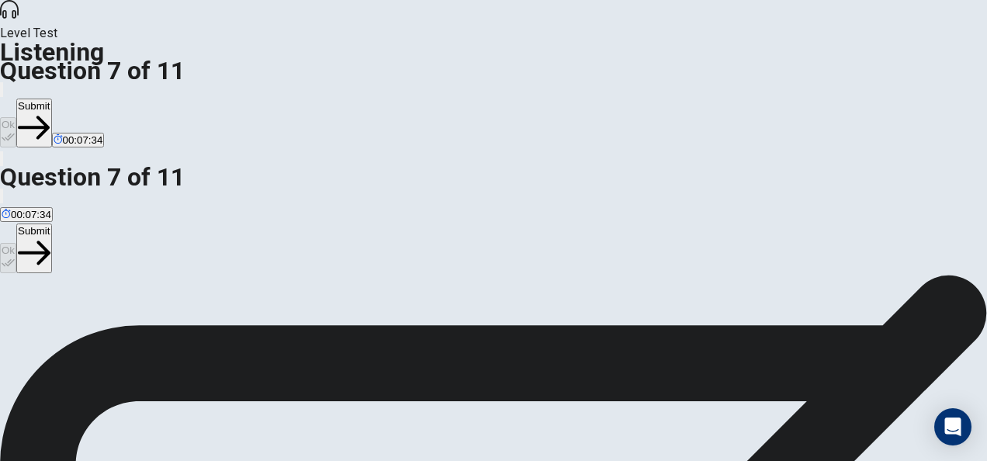
click at [51, 223] on button "Submit" at bounding box center [33, 247] width 35 height 49
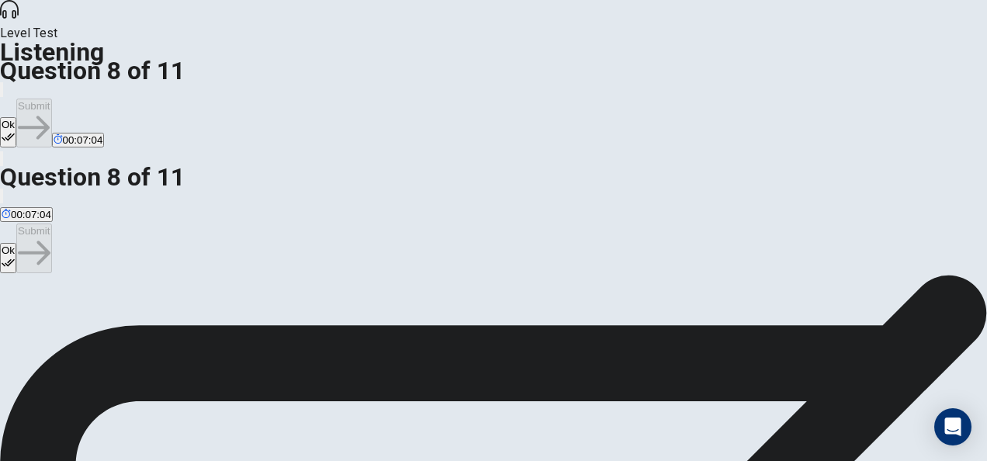
click at [16, 243] on button "Ok" at bounding box center [8, 258] width 16 height 30
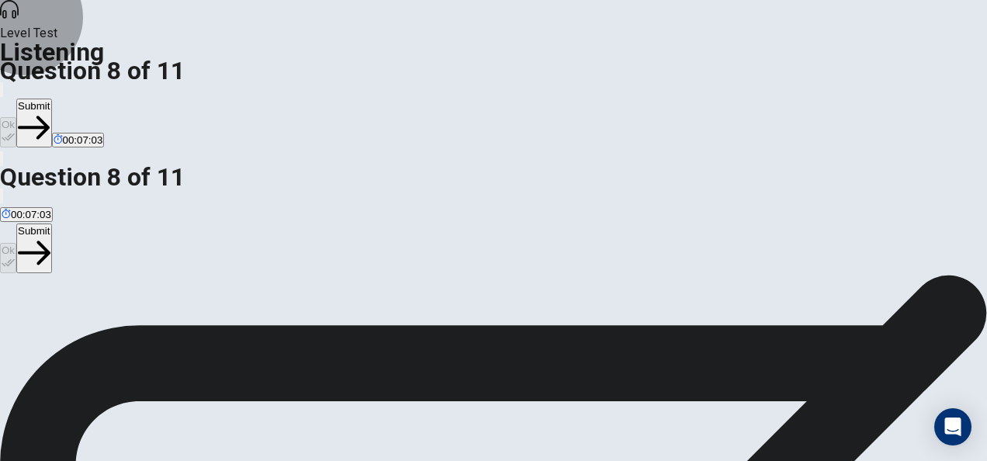
click at [51, 223] on button "Submit" at bounding box center [33, 247] width 35 height 49
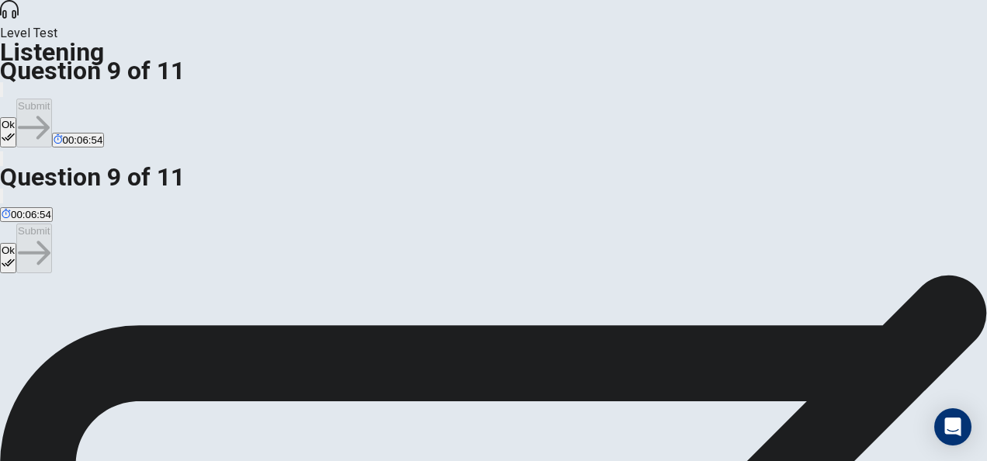
click at [16, 243] on button "Ok" at bounding box center [8, 258] width 16 height 30
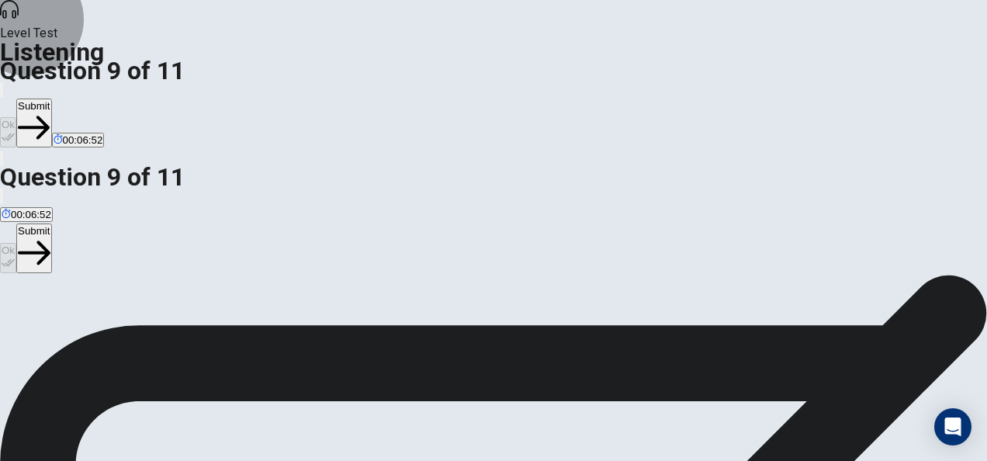
click at [51, 223] on button "Submit" at bounding box center [33, 247] width 35 height 49
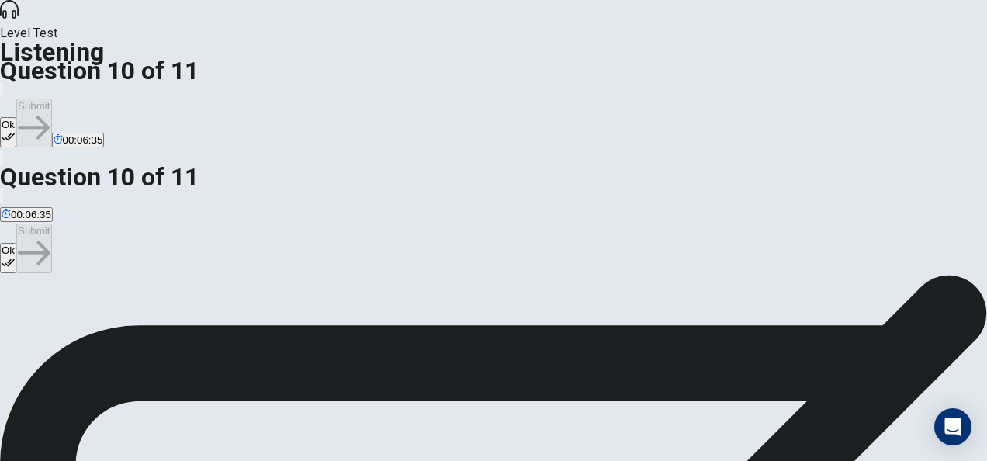
click at [16, 243] on button "Ok" at bounding box center [8, 258] width 16 height 30
click at [51, 223] on button "Submit" at bounding box center [33, 247] width 35 height 49
click at [16, 243] on button "Ok" at bounding box center [8, 258] width 16 height 30
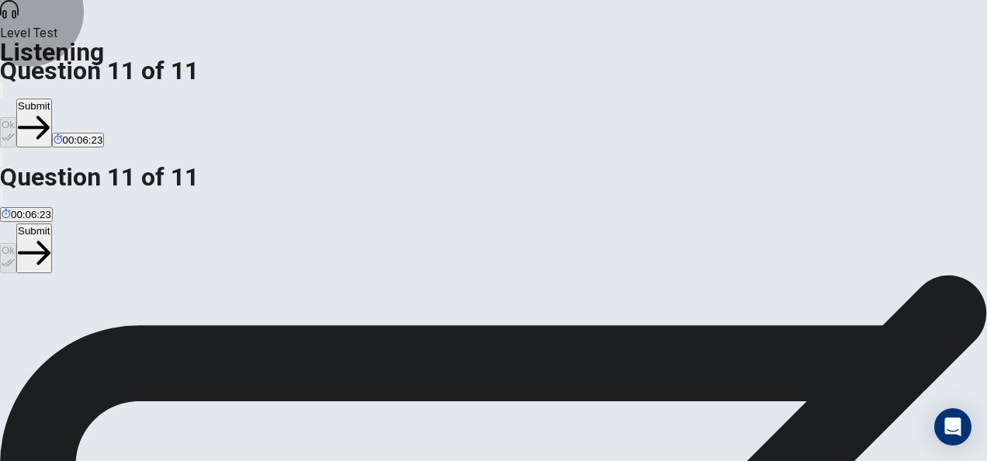
click at [51, 223] on button "Submit" at bounding box center [33, 247] width 35 height 49
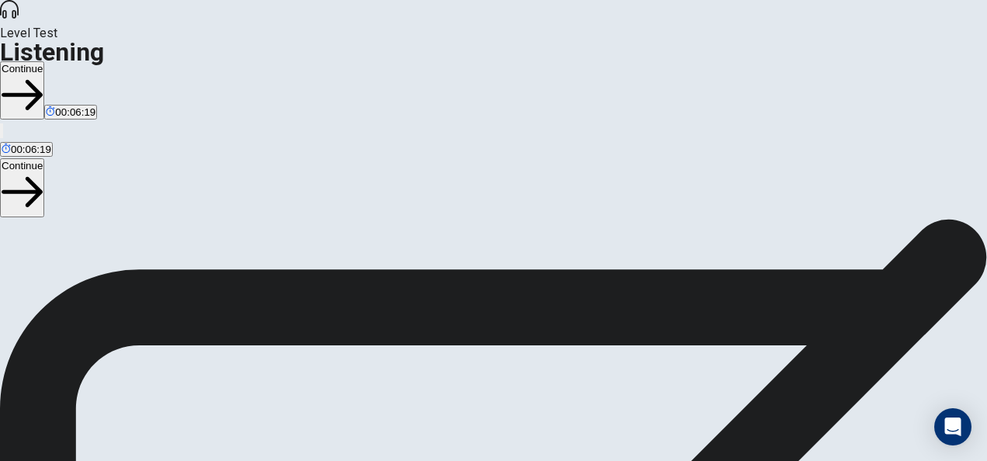
click at [44, 158] on button "Continue" at bounding box center [22, 187] width 44 height 58
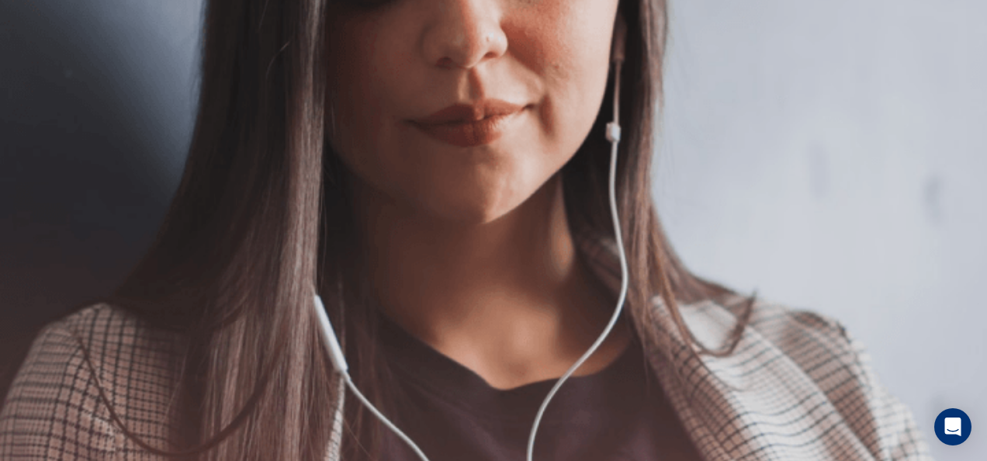
scroll to position [155, 0]
click at [44, 177] on button "Continue" at bounding box center [22, 206] width 44 height 58
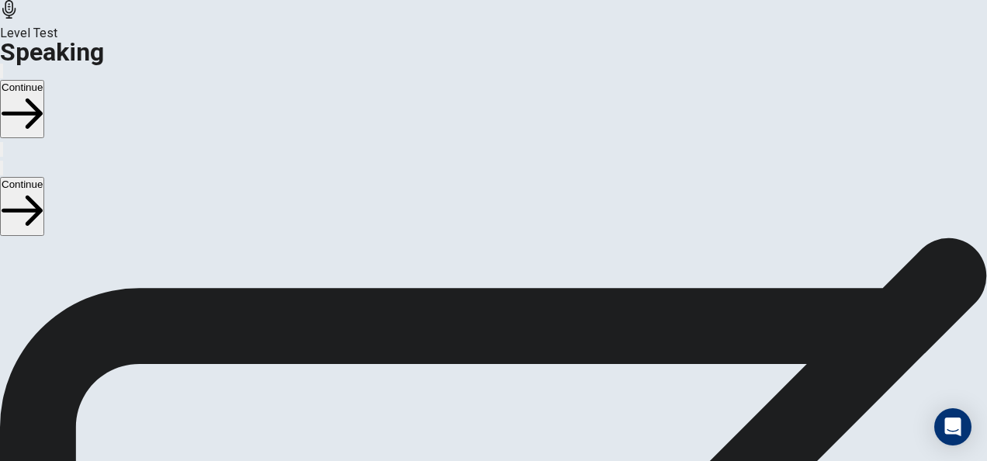
scroll to position [78, 0]
click at [44, 177] on button "Continue" at bounding box center [22, 206] width 44 height 58
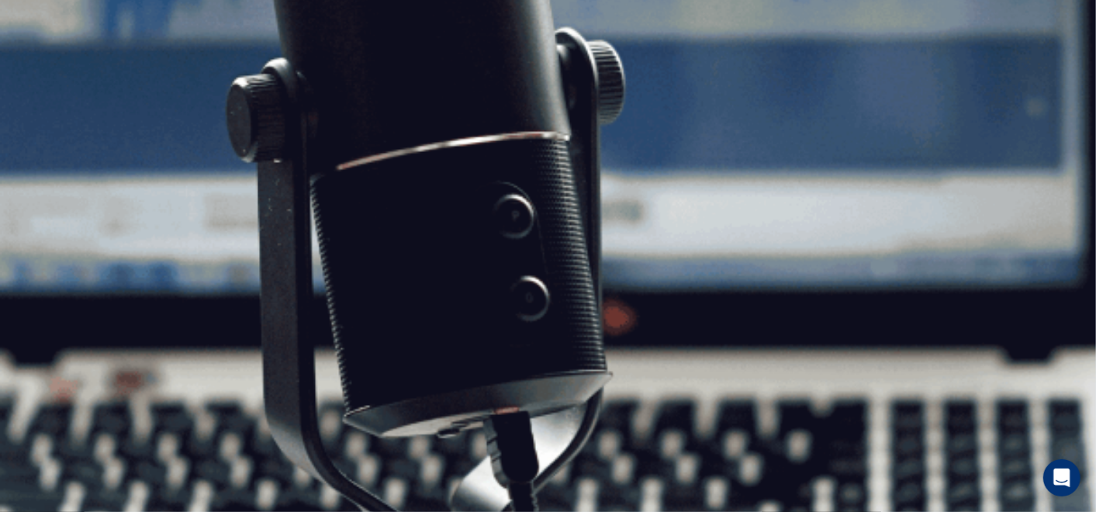
scroll to position [223, 0]
click at [44, 80] on button "Continue" at bounding box center [22, 109] width 44 height 58
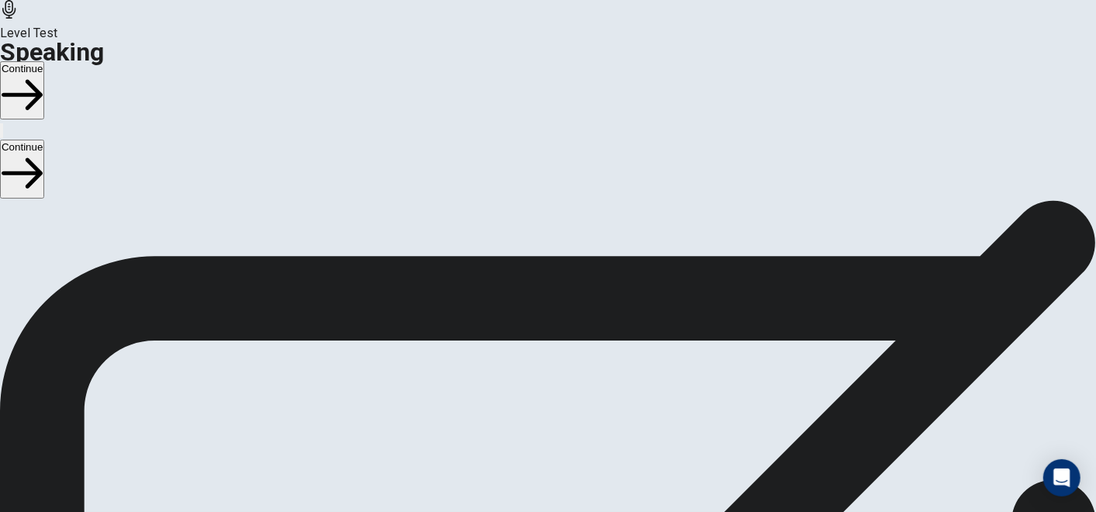
scroll to position [52, 0]
click at [44, 61] on button "Continue" at bounding box center [22, 90] width 44 height 58
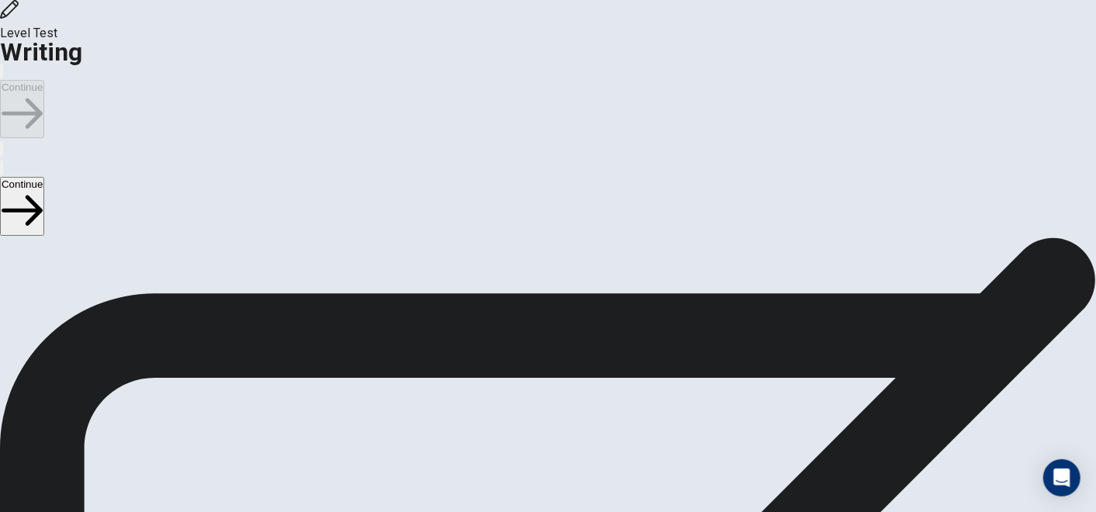
scroll to position [2, 0]
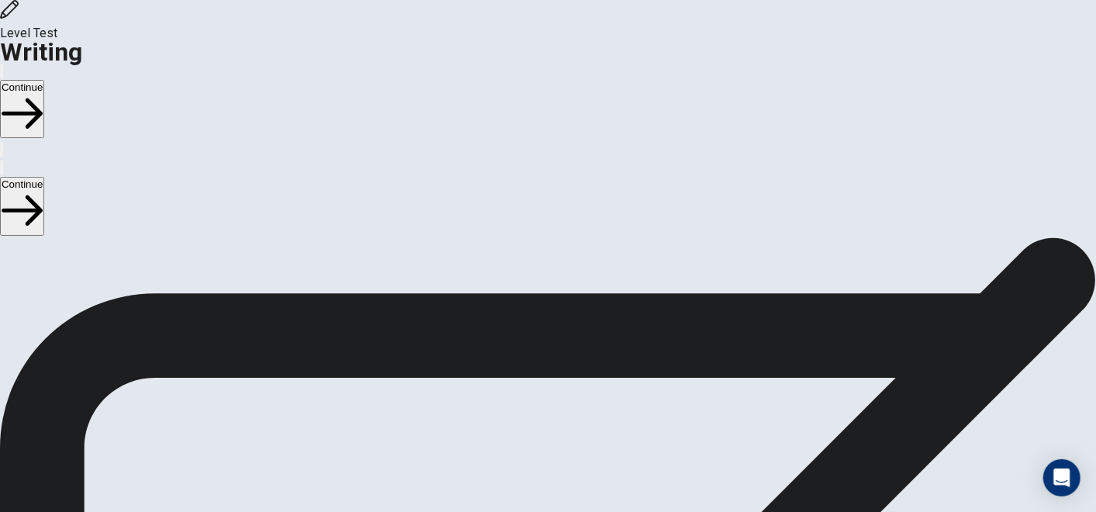
scroll to position [0, 0]
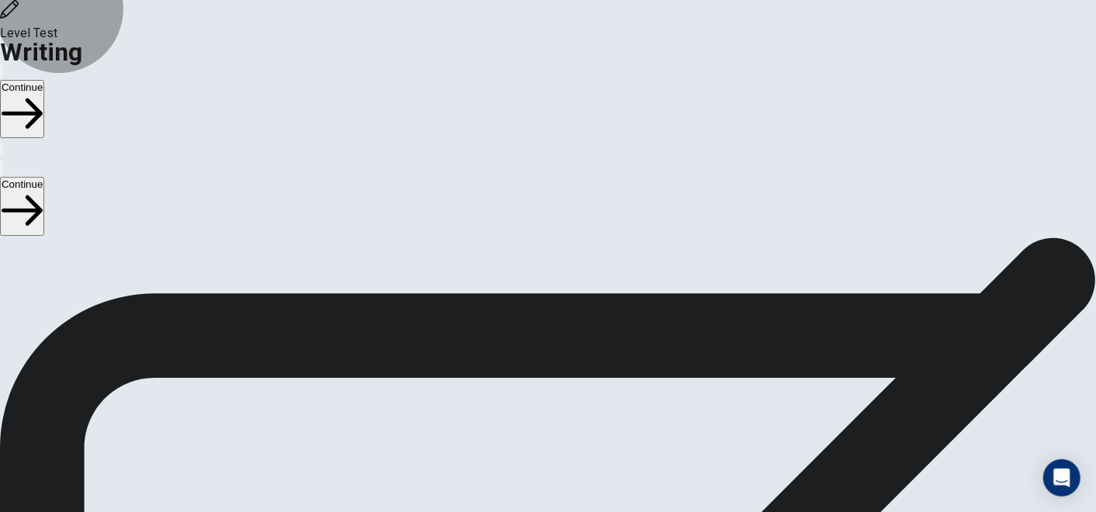
click at [44, 80] on button "Continue" at bounding box center [22, 109] width 44 height 58
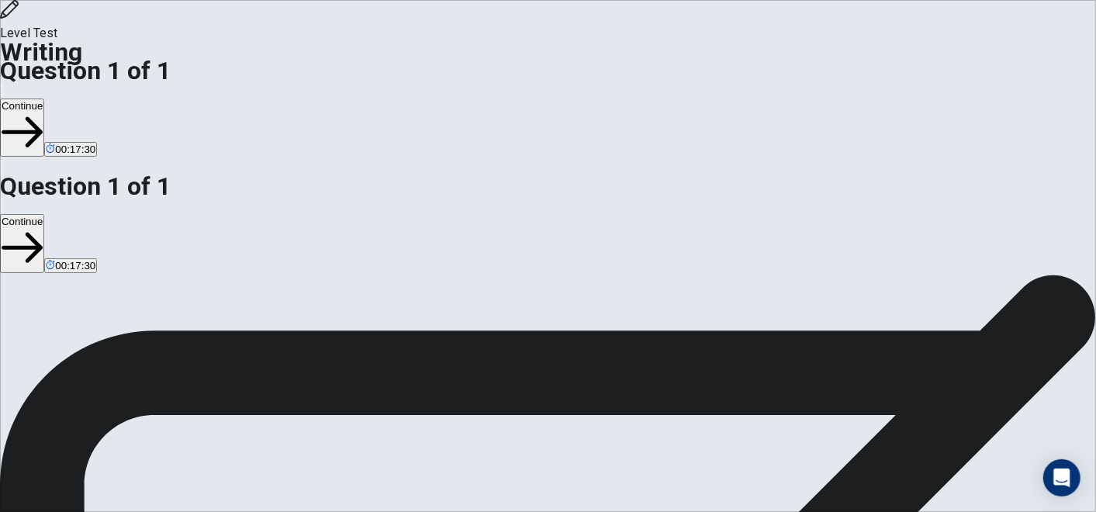
drag, startPoint x: 957, startPoint y: 192, endPoint x: 896, endPoint y: 199, distance: 61.7
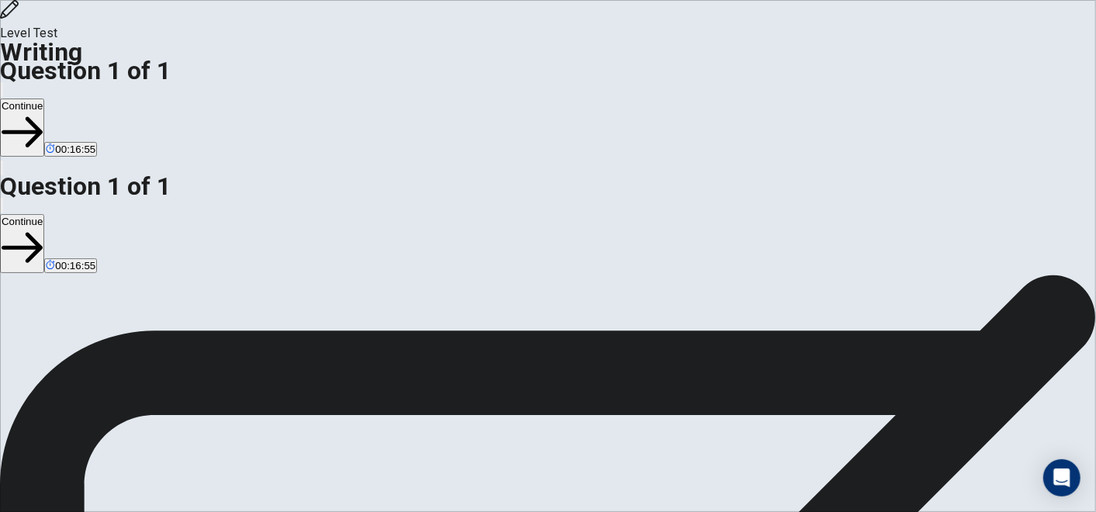
drag, startPoint x: 823, startPoint y: 192, endPoint x: 890, endPoint y: 193, distance: 66.7
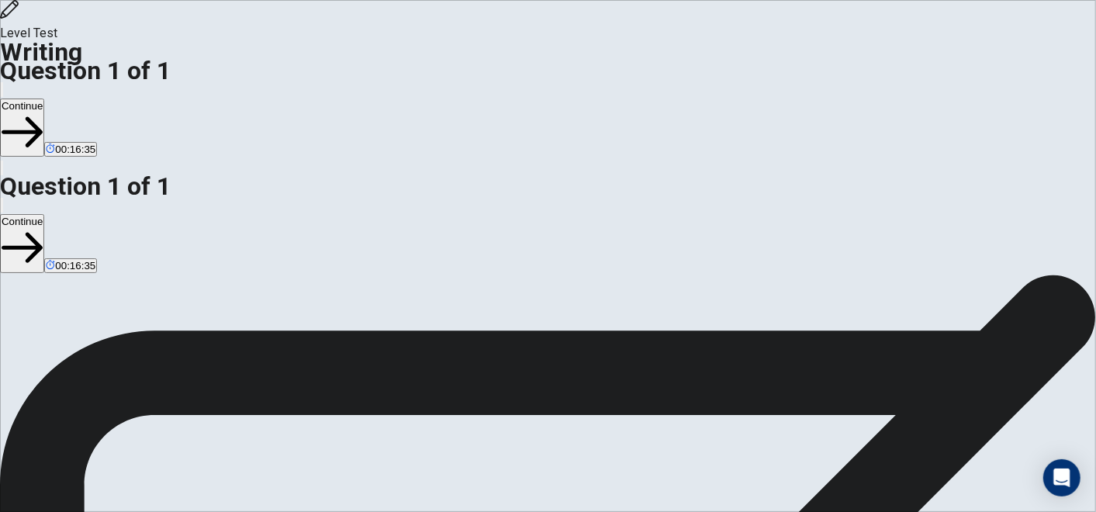
drag, startPoint x: 953, startPoint y: 174, endPoint x: 898, endPoint y: 174, distance: 55.1
type textarea "**********"
click at [44, 99] on button "Continue" at bounding box center [22, 128] width 44 height 58
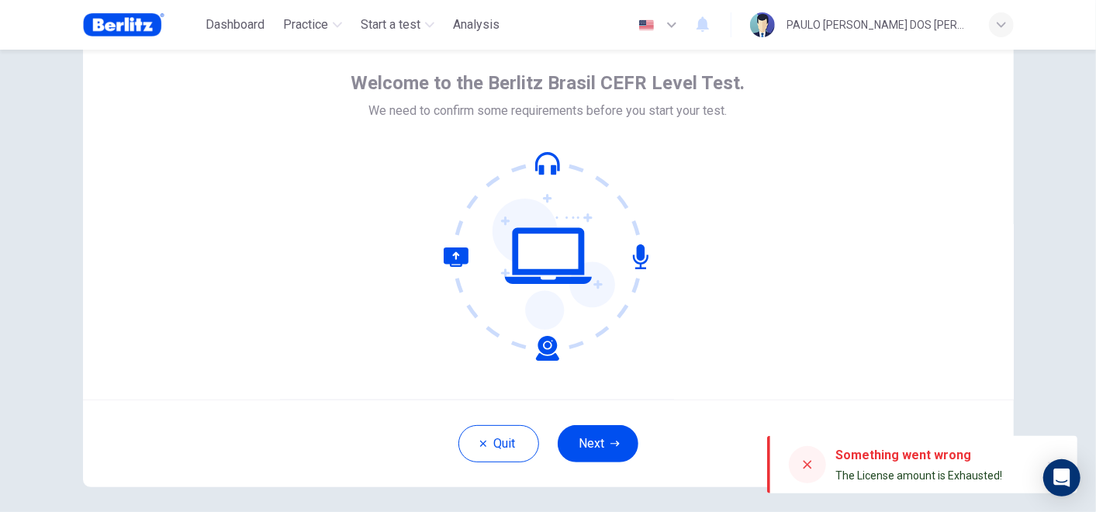
scroll to position [133, 0]
